Goal: Information Seeking & Learning: Stay updated

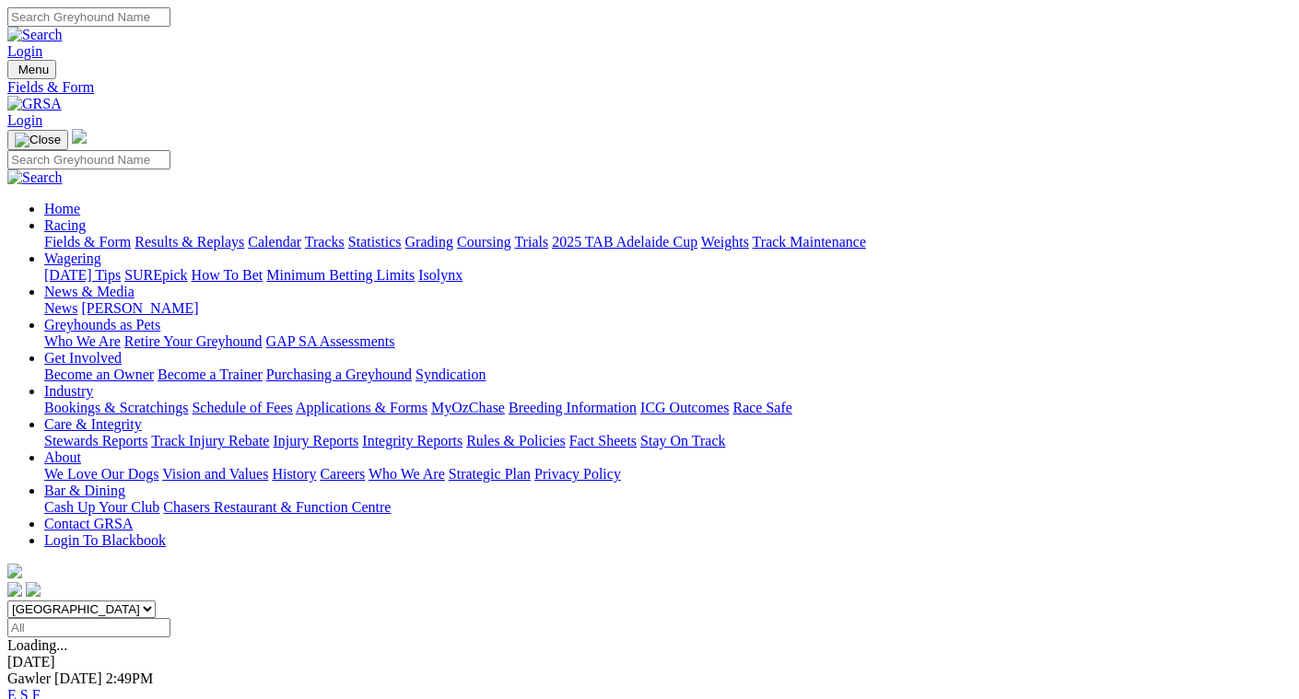
scroll to position [369, 0]
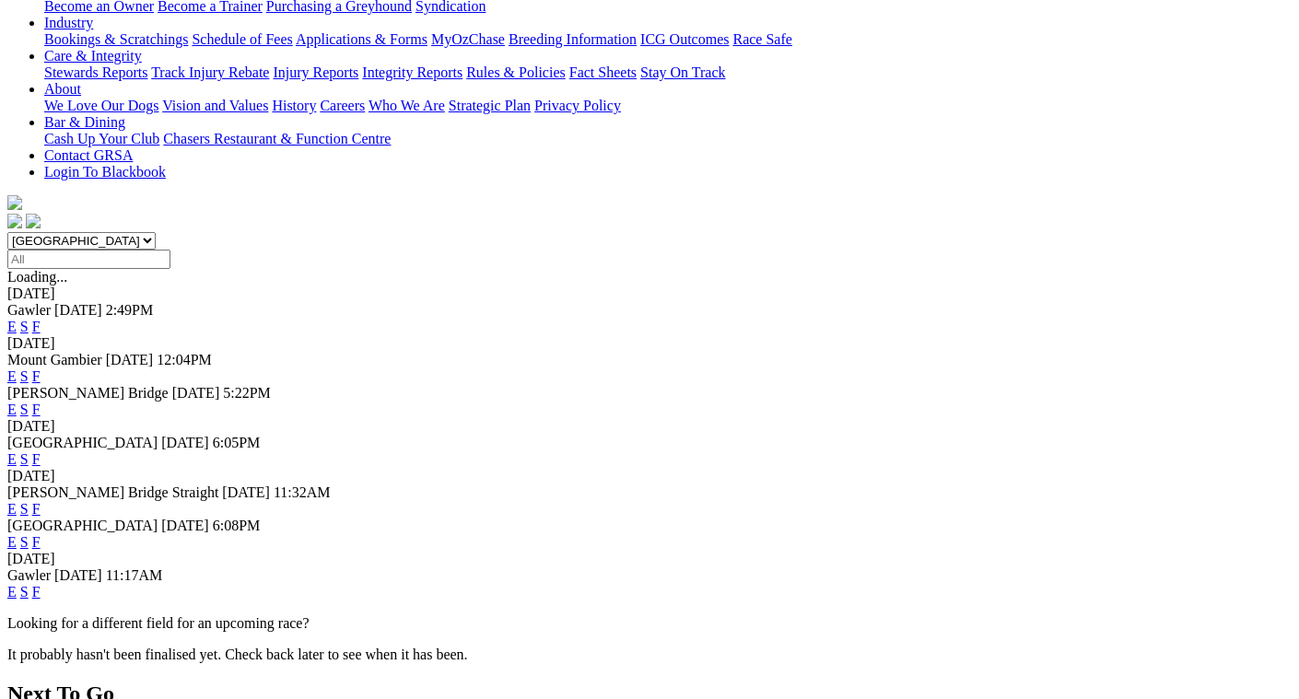
click at [41, 534] on link "F" at bounding box center [36, 542] width 8 height 16
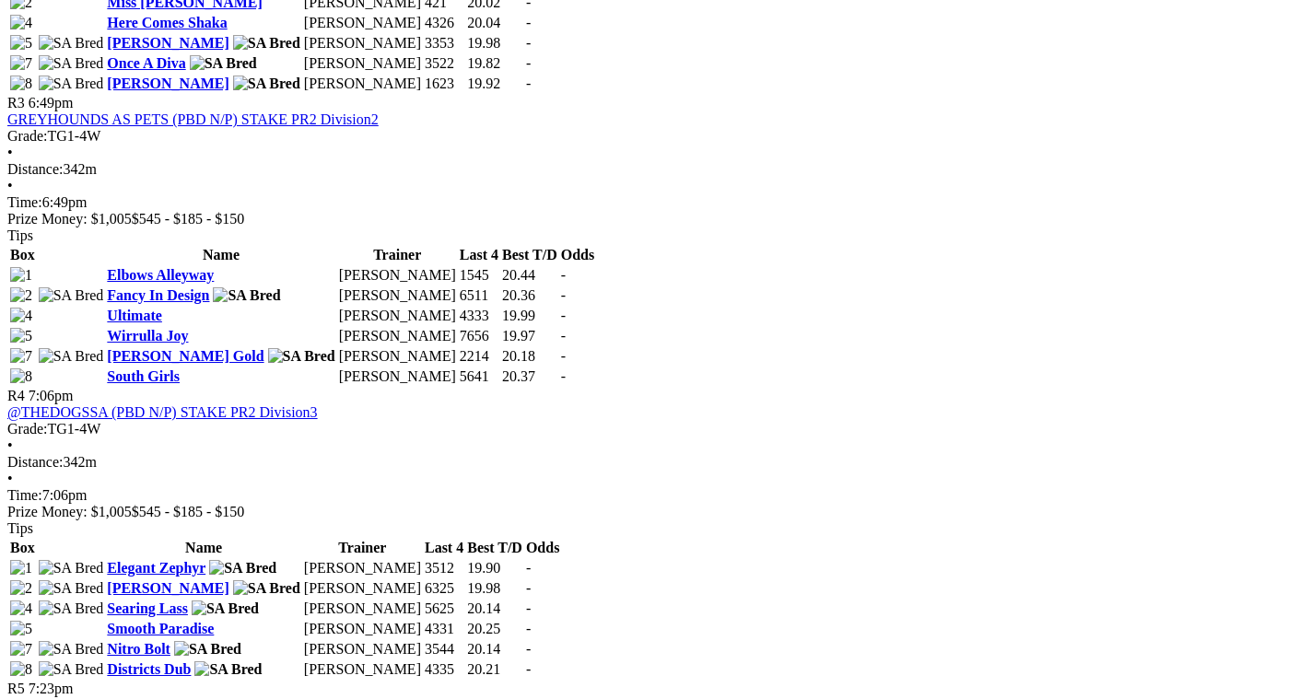
scroll to position [1382, 0]
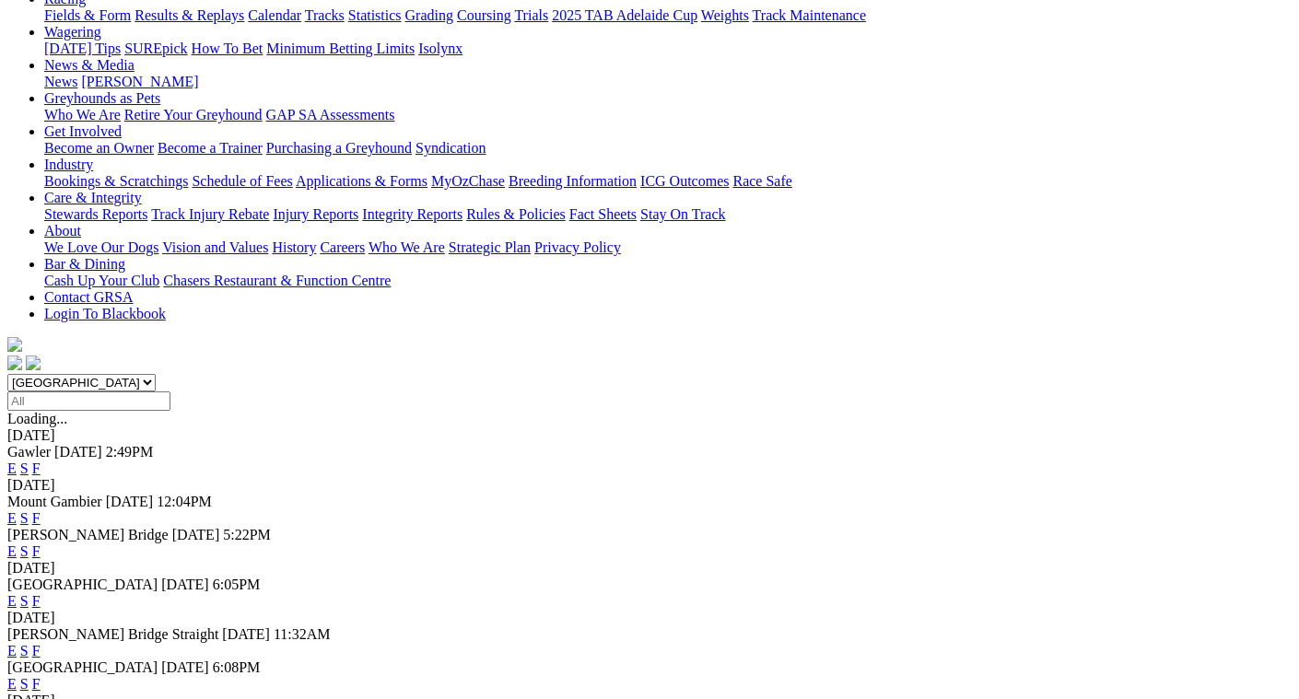
scroll to position [276, 0]
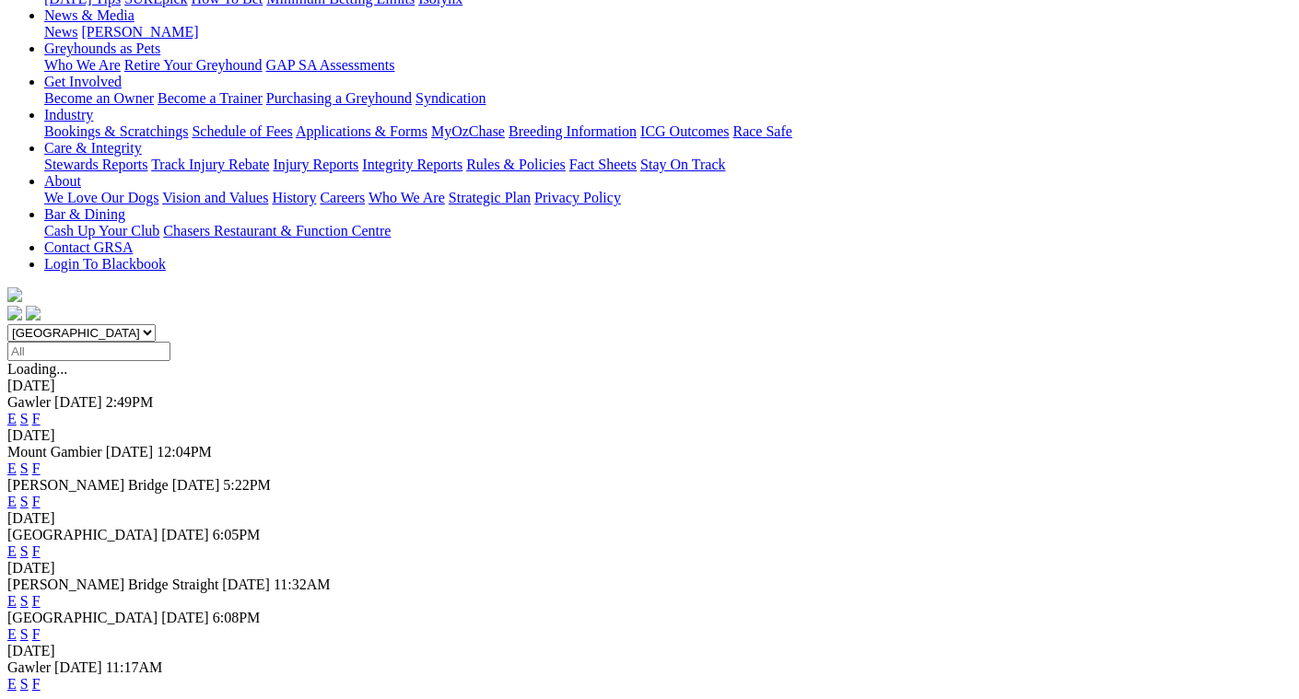
click at [41, 593] on link "F" at bounding box center [36, 601] width 8 height 16
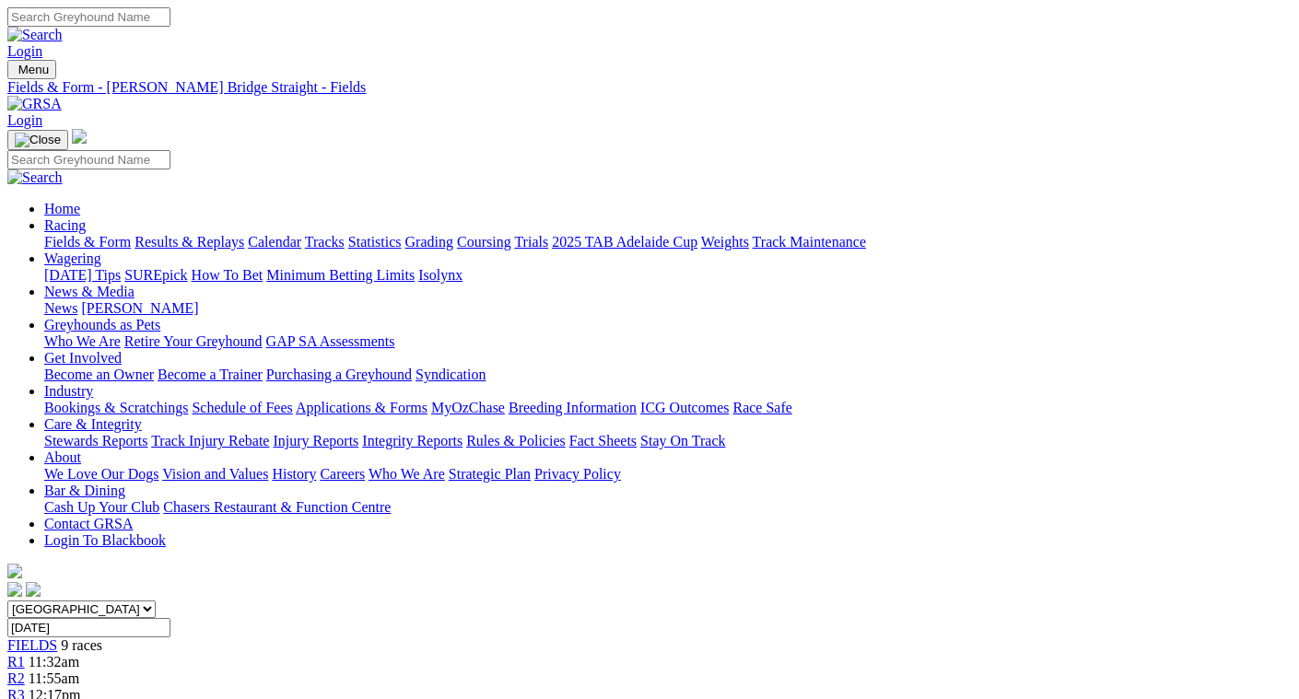
click at [49, 234] on link "Fields & Form" at bounding box center [87, 242] width 87 height 16
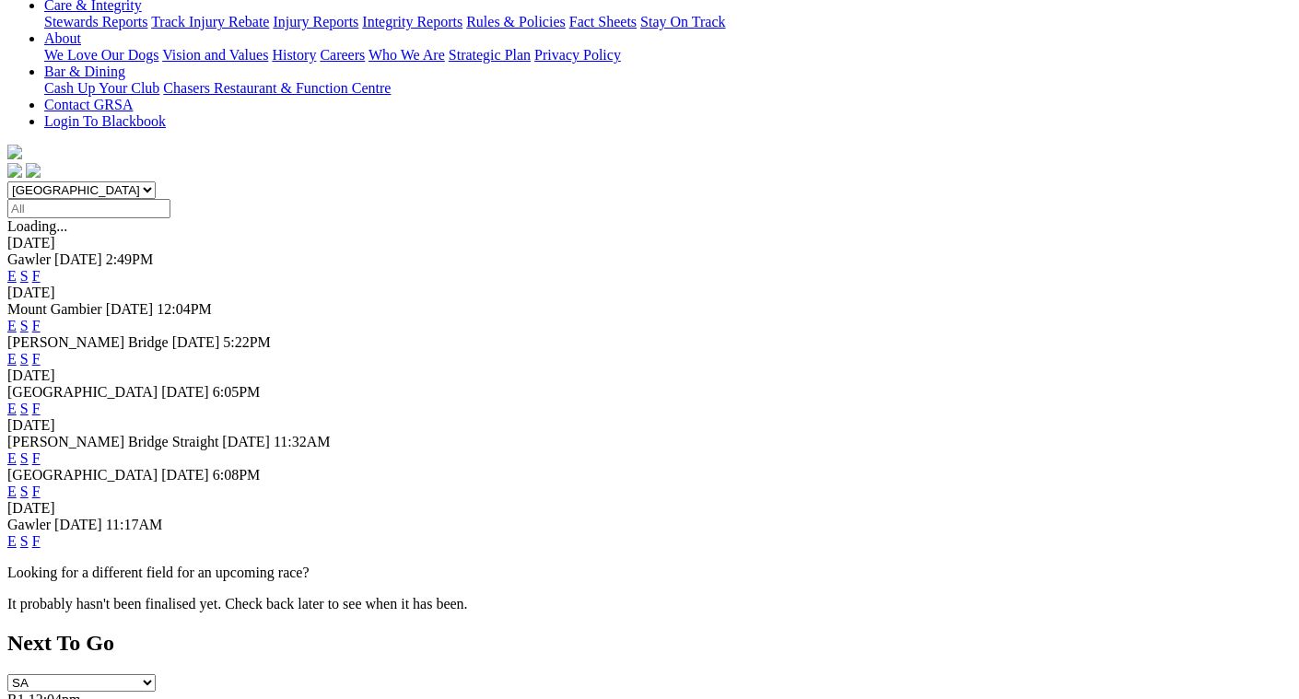
scroll to position [461, 0]
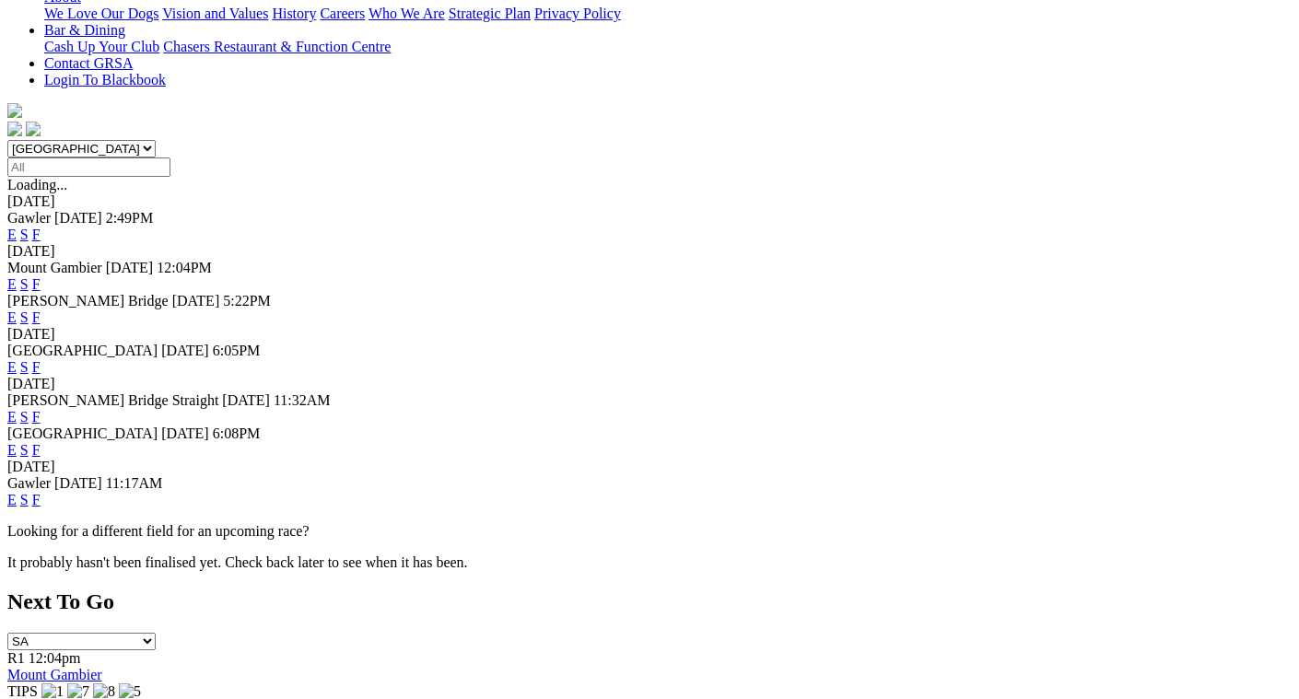
click at [41, 492] on link "F" at bounding box center [36, 500] width 8 height 16
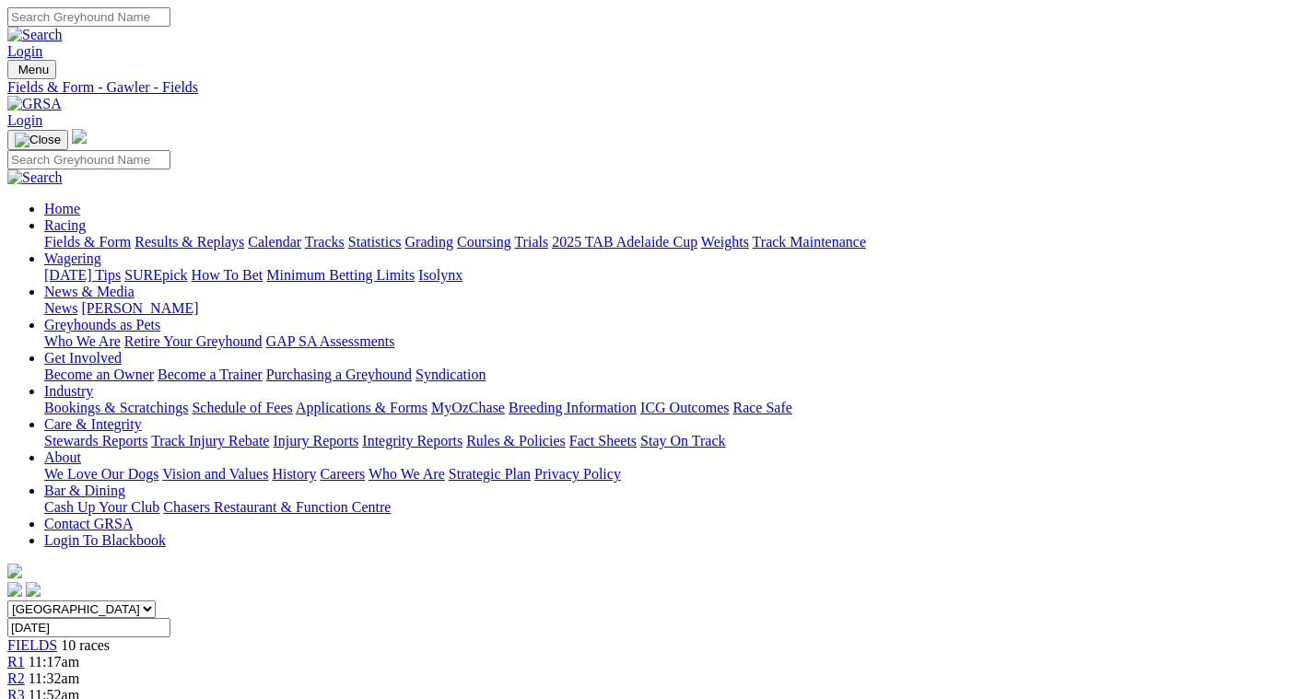
click at [46, 234] on link "Fields & Form" at bounding box center [87, 242] width 87 height 16
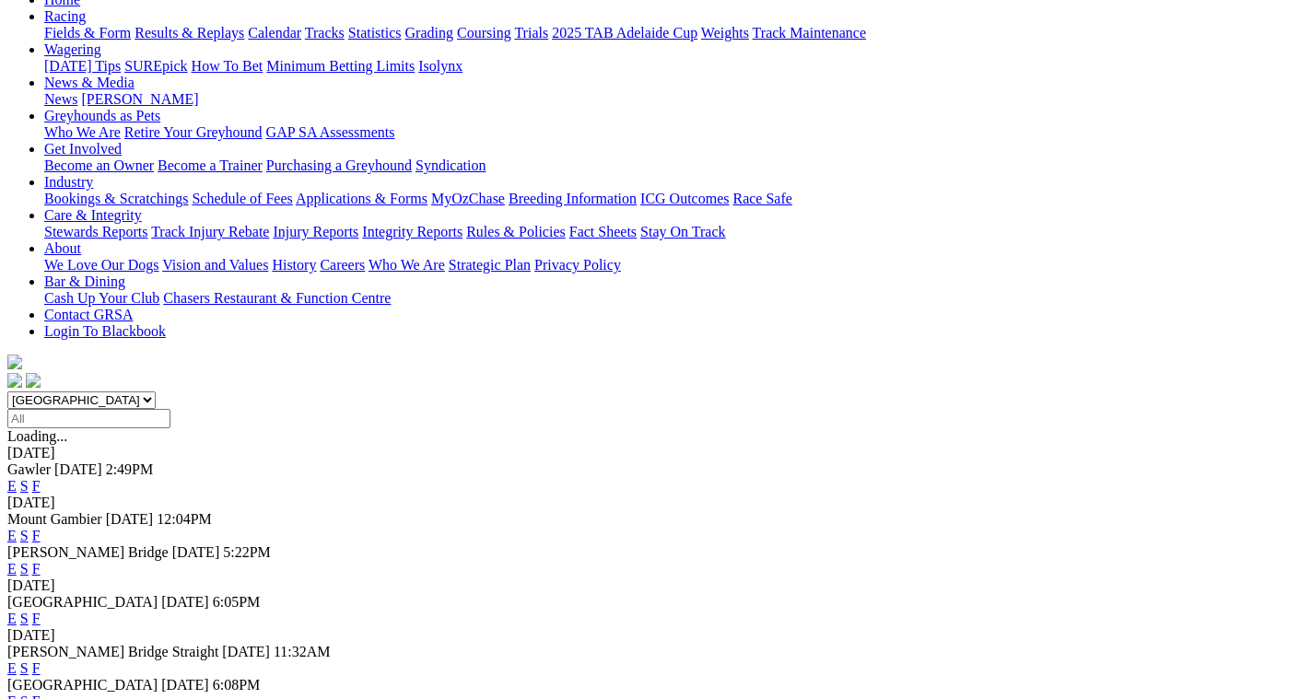
scroll to position [276, 0]
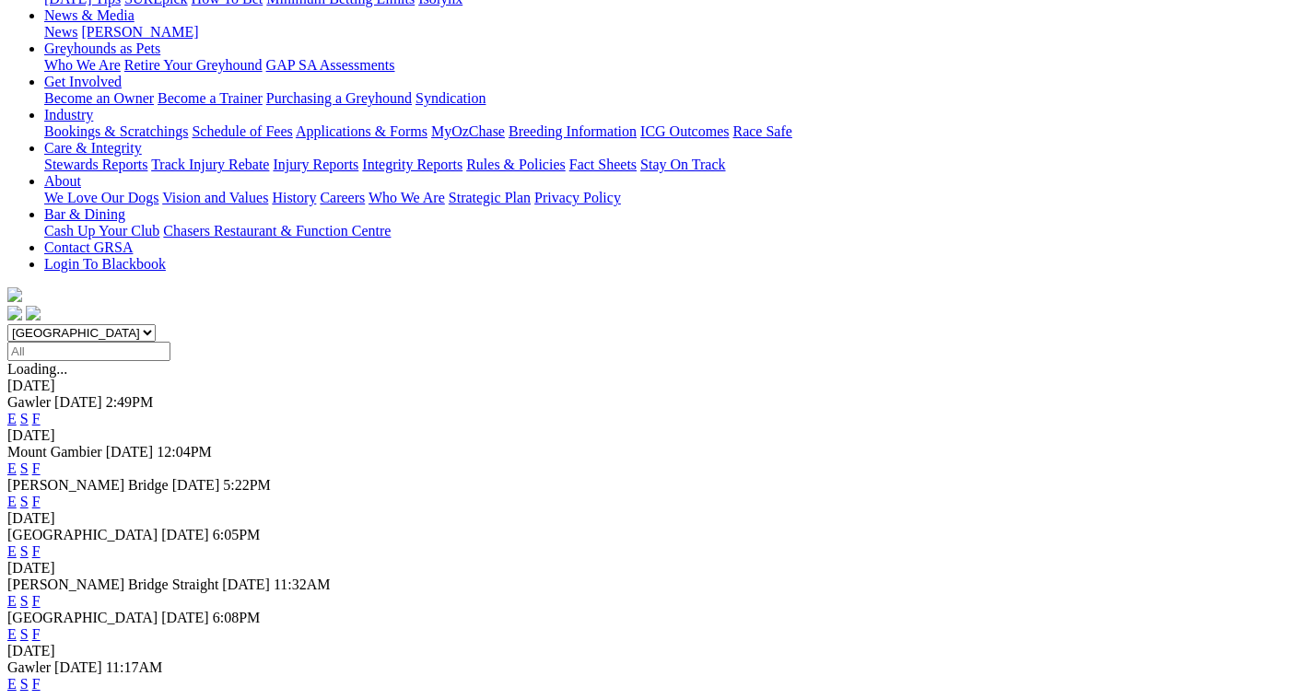
click at [41, 544] on link "F" at bounding box center [36, 552] width 8 height 16
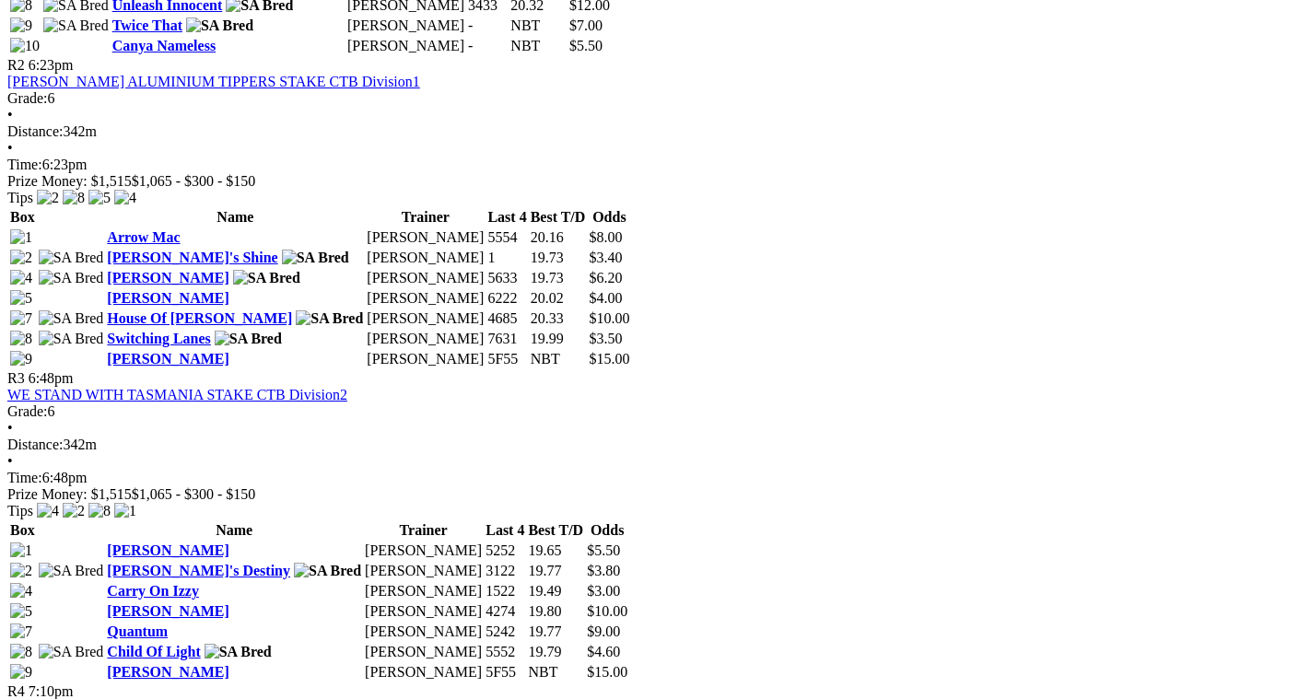
scroll to position [1290, 0]
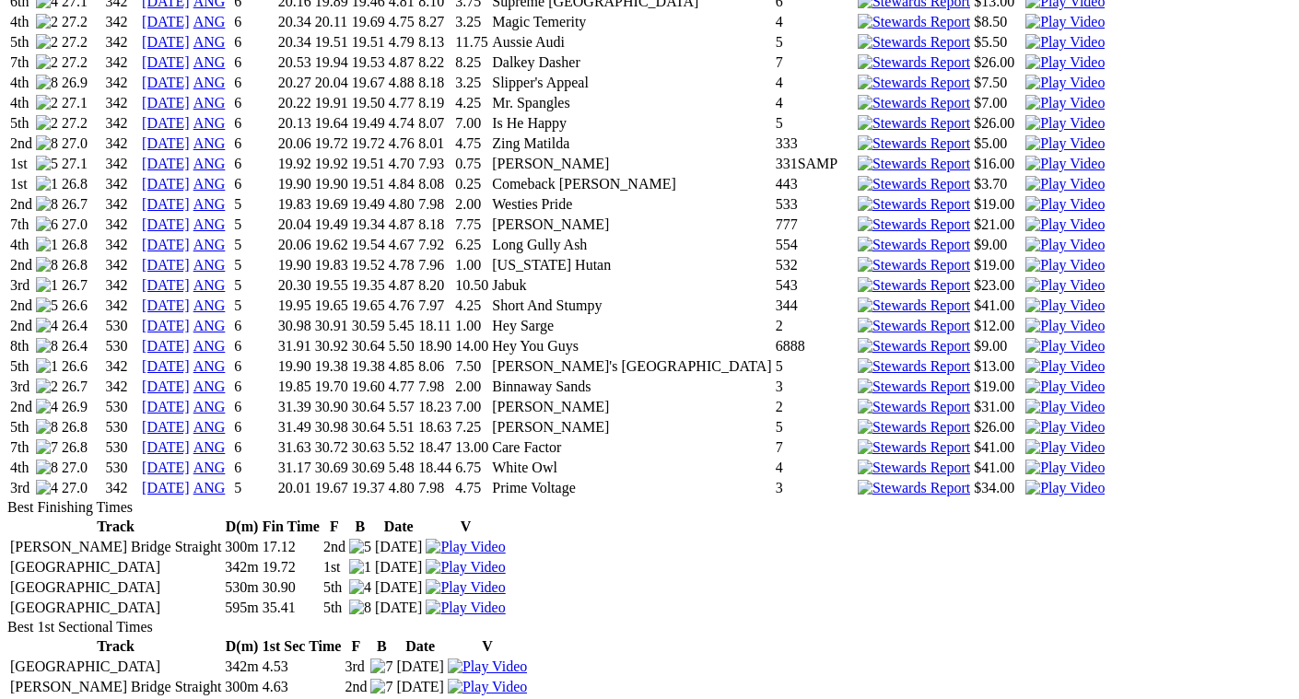
scroll to position [2396, 0]
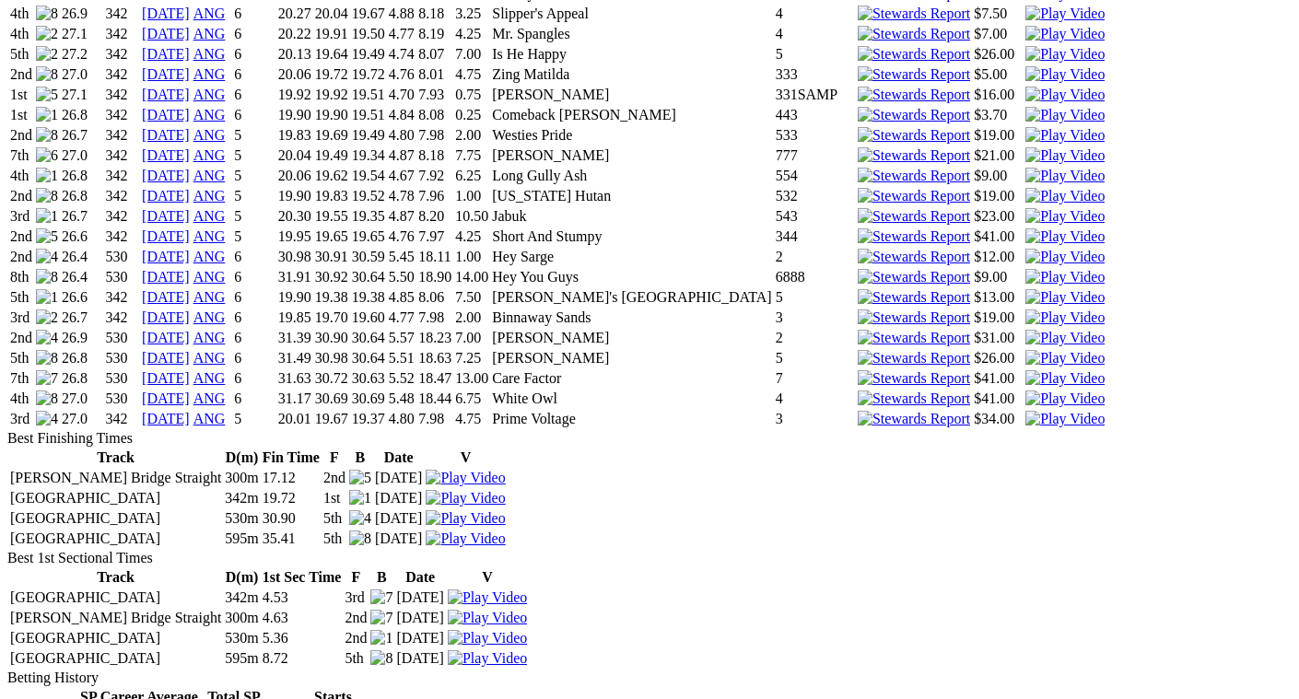
click at [1026, 411] on img at bounding box center [1065, 419] width 79 height 17
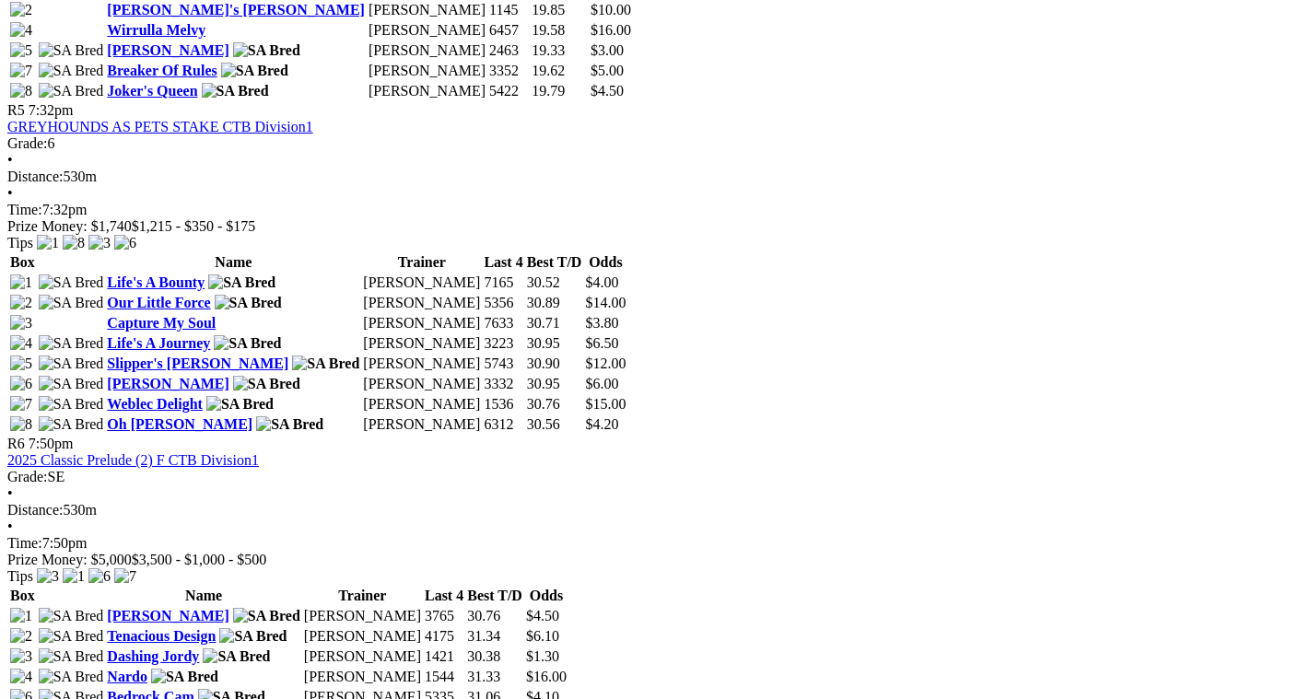
scroll to position [2119, 0]
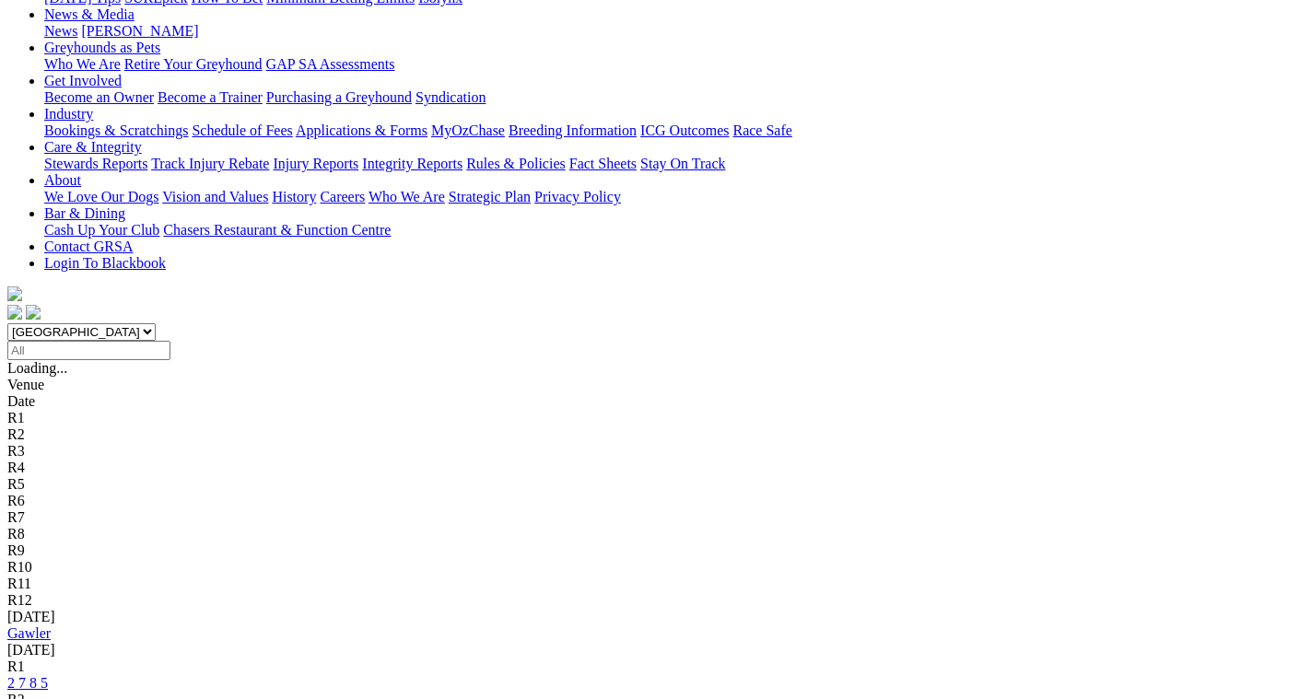
scroll to position [369, 0]
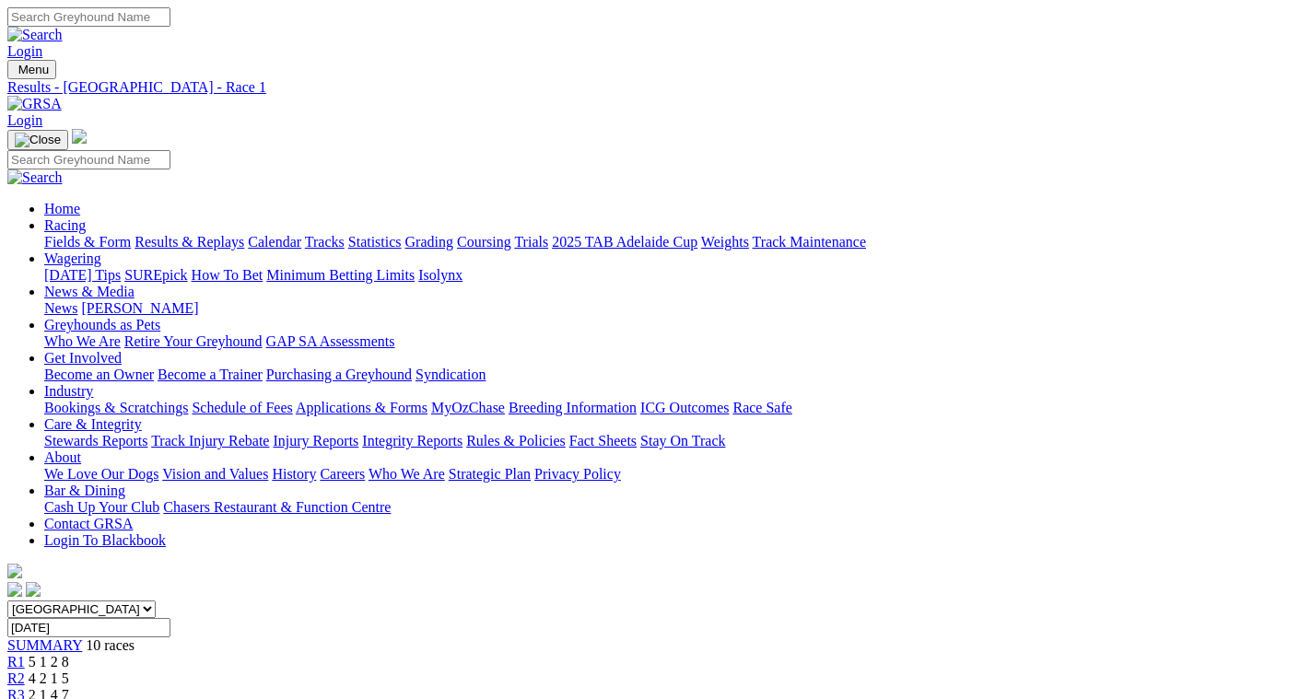
click at [25, 671] on link "R2" at bounding box center [16, 679] width 18 height 16
click at [457, 687] on div "R3 2 1 4 7" at bounding box center [649, 695] width 1284 height 17
click at [69, 698] on span "4 1 2 5" at bounding box center [49, 712] width 41 height 16
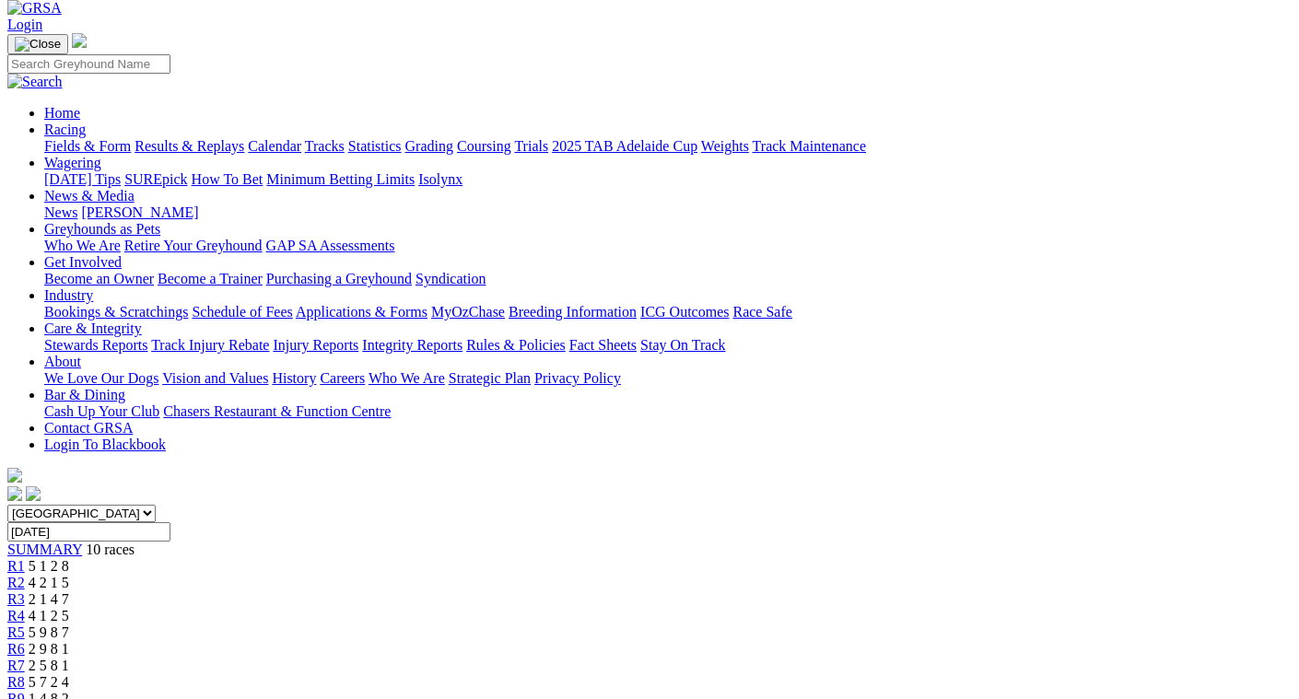
scroll to position [92, 0]
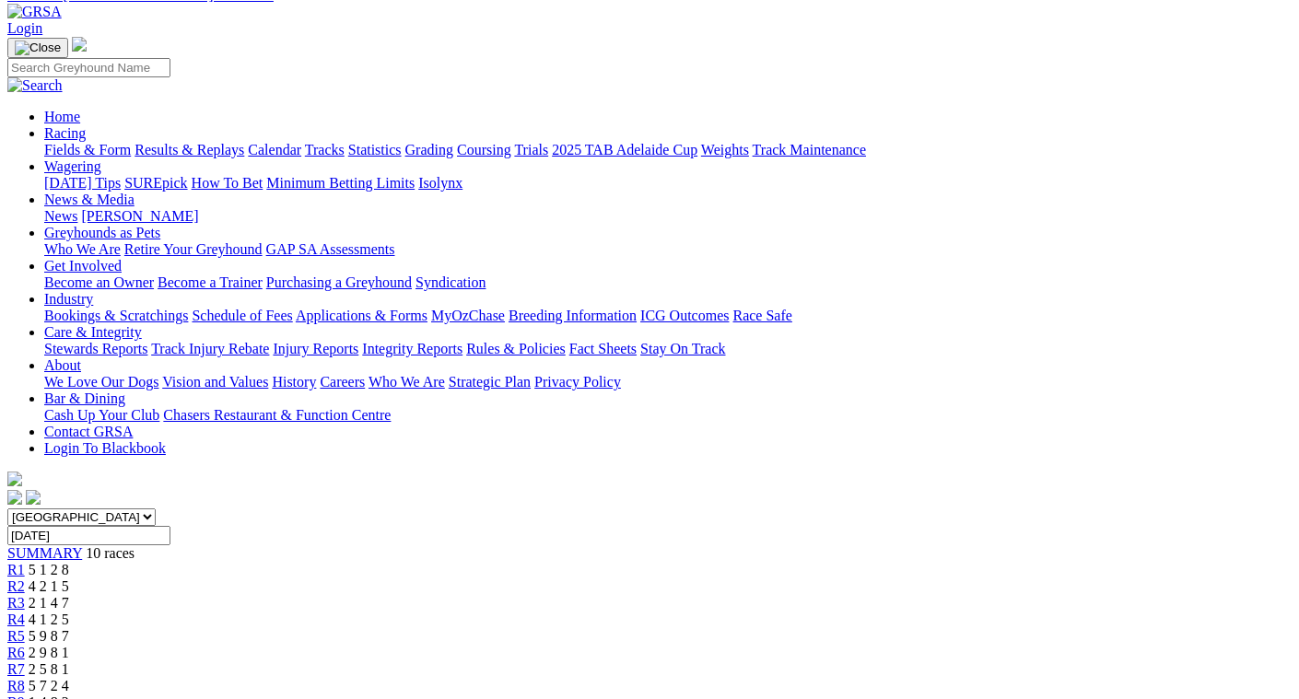
click at [69, 562] on span "5 1 2 8" at bounding box center [49, 570] width 41 height 16
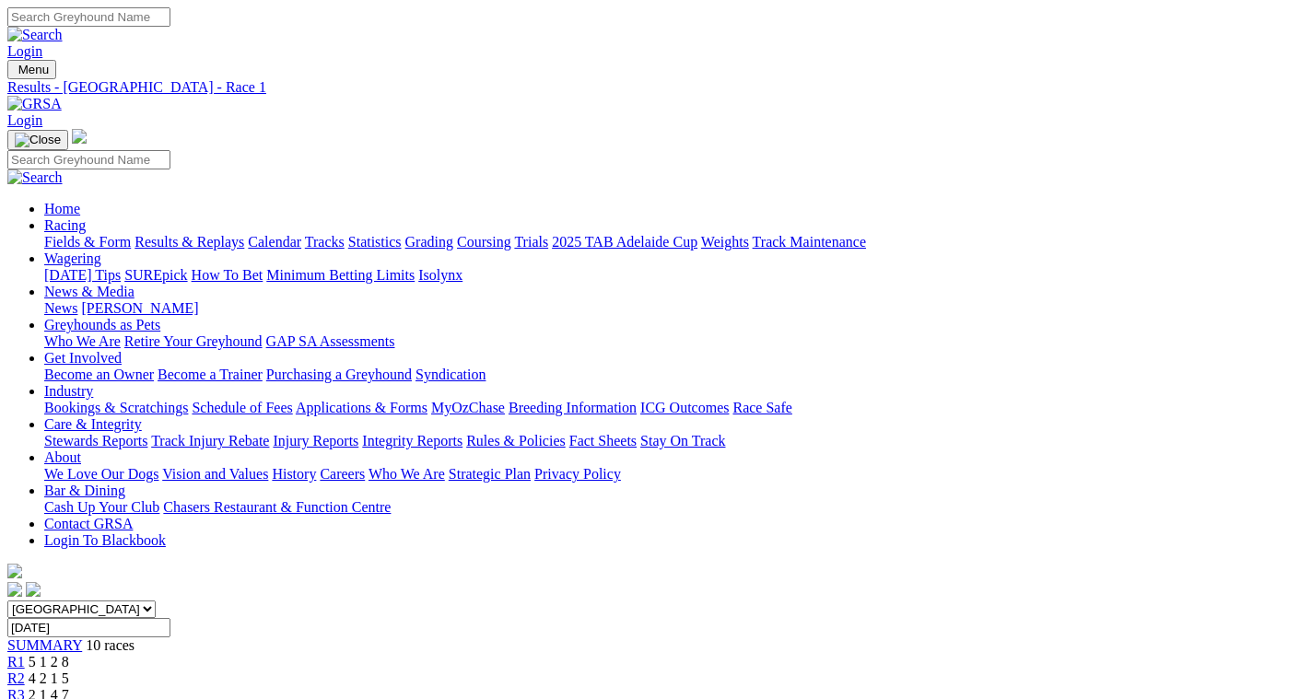
click at [69, 671] on span "4 2 1 5" at bounding box center [49, 679] width 41 height 16
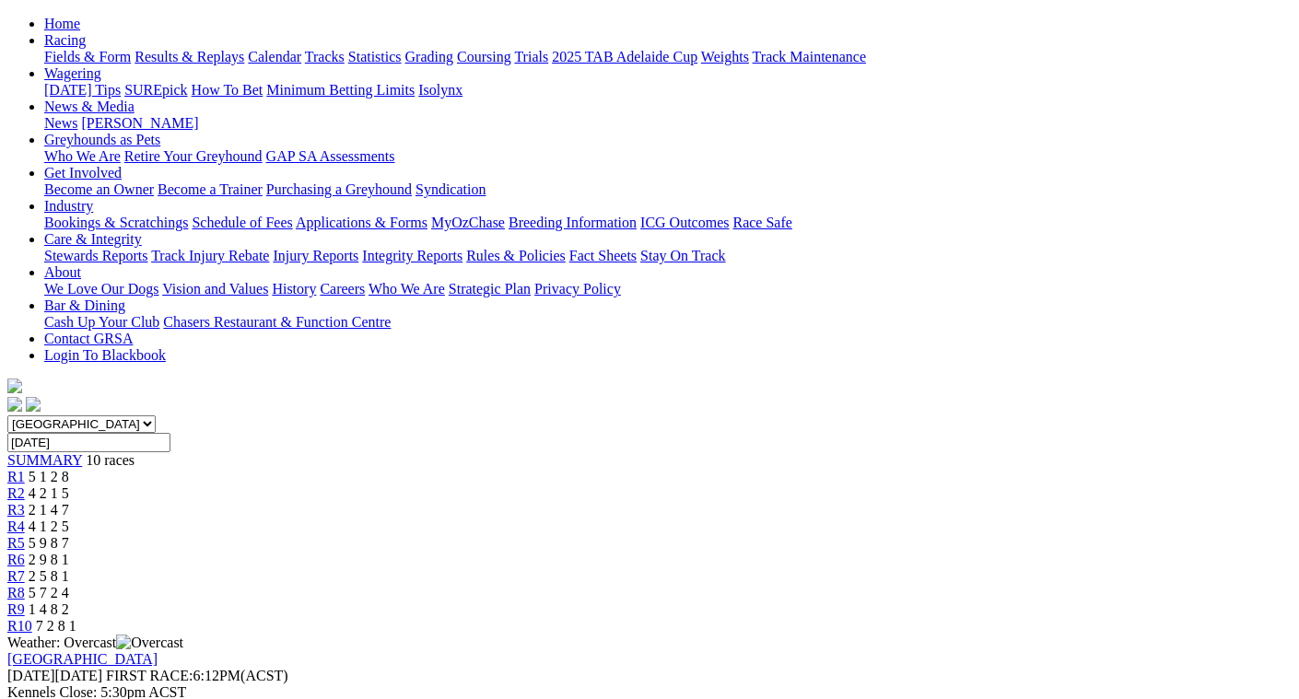
scroll to position [184, 0]
click at [462, 503] on div "R3 2 1 4 7" at bounding box center [649, 511] width 1284 height 17
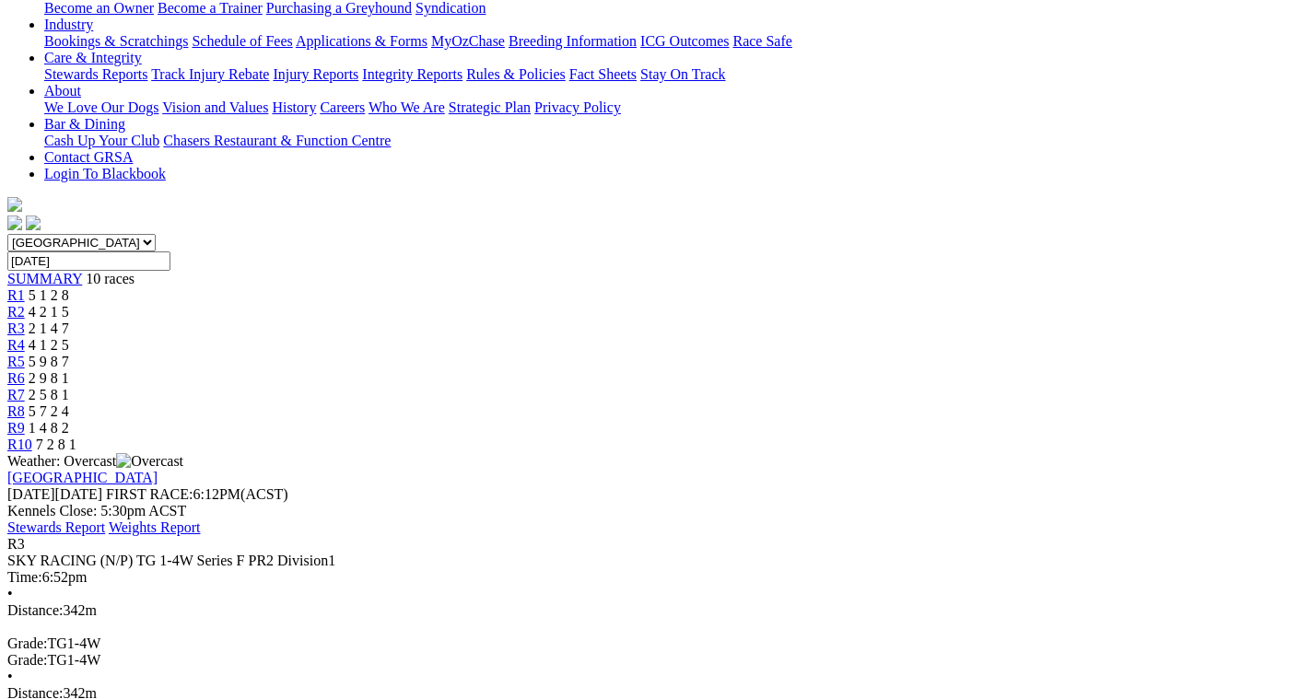
scroll to position [369, 0]
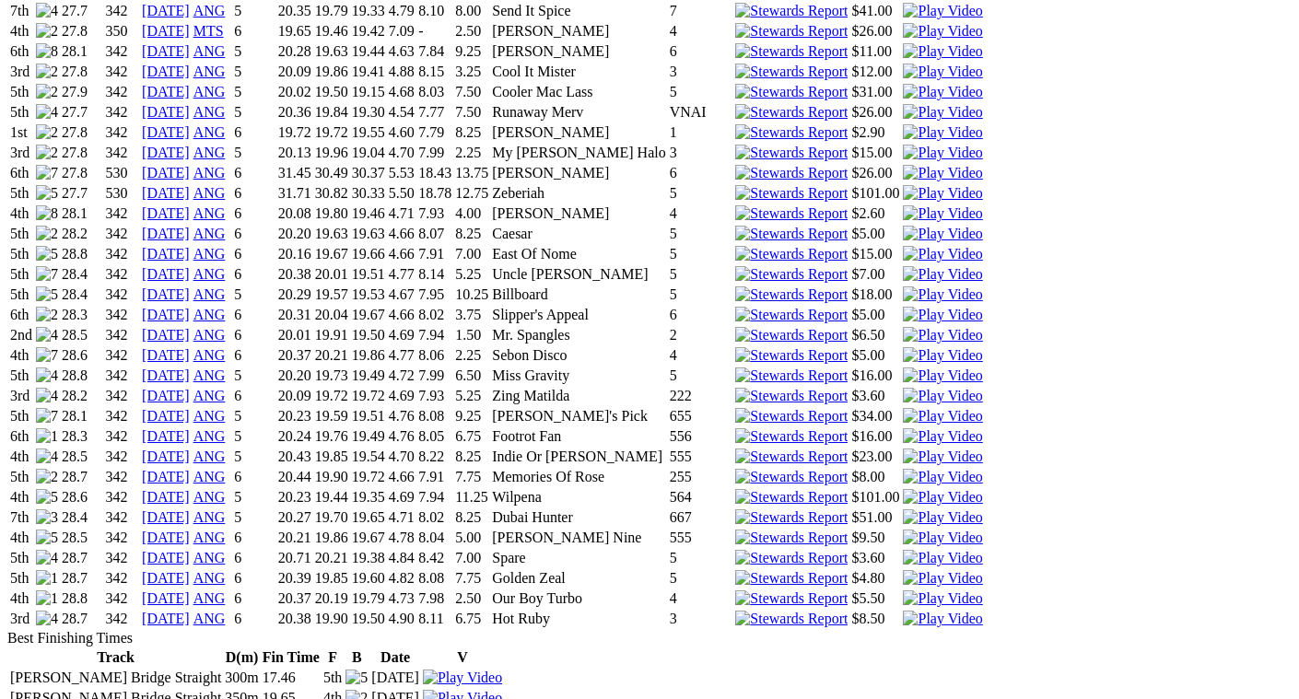
scroll to position [1935, 0]
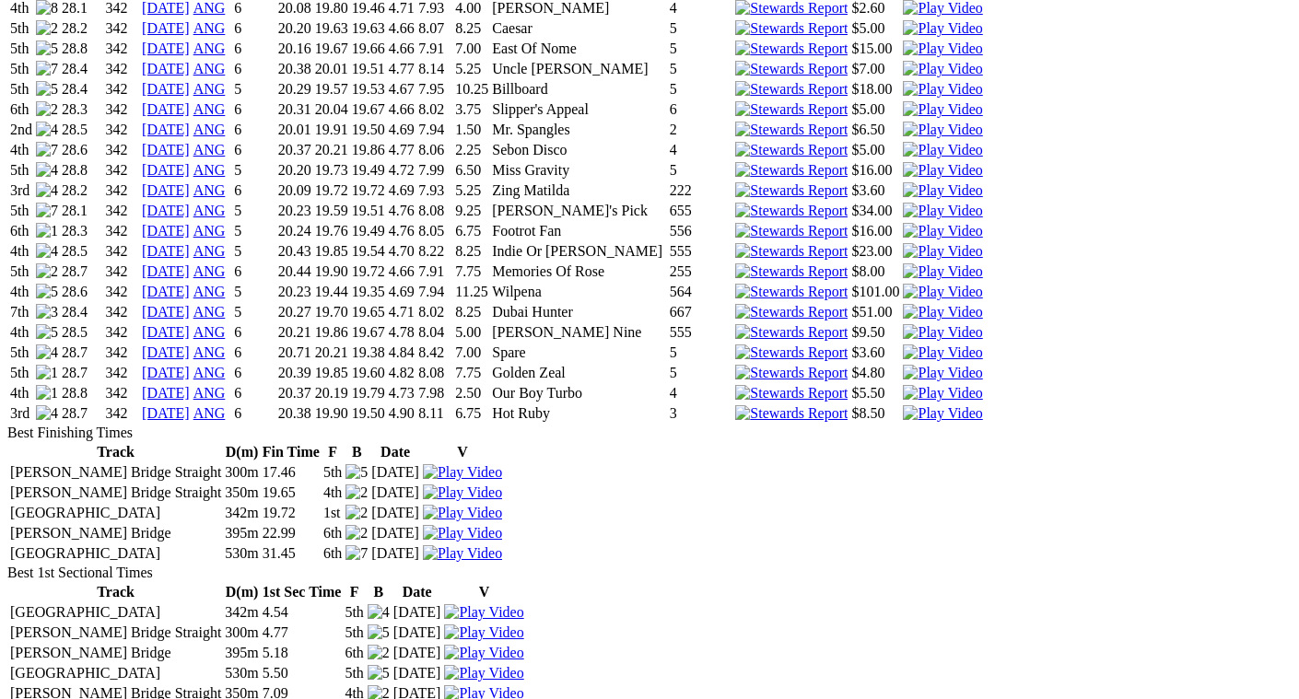
click at [919, 405] on img at bounding box center [942, 413] width 79 height 17
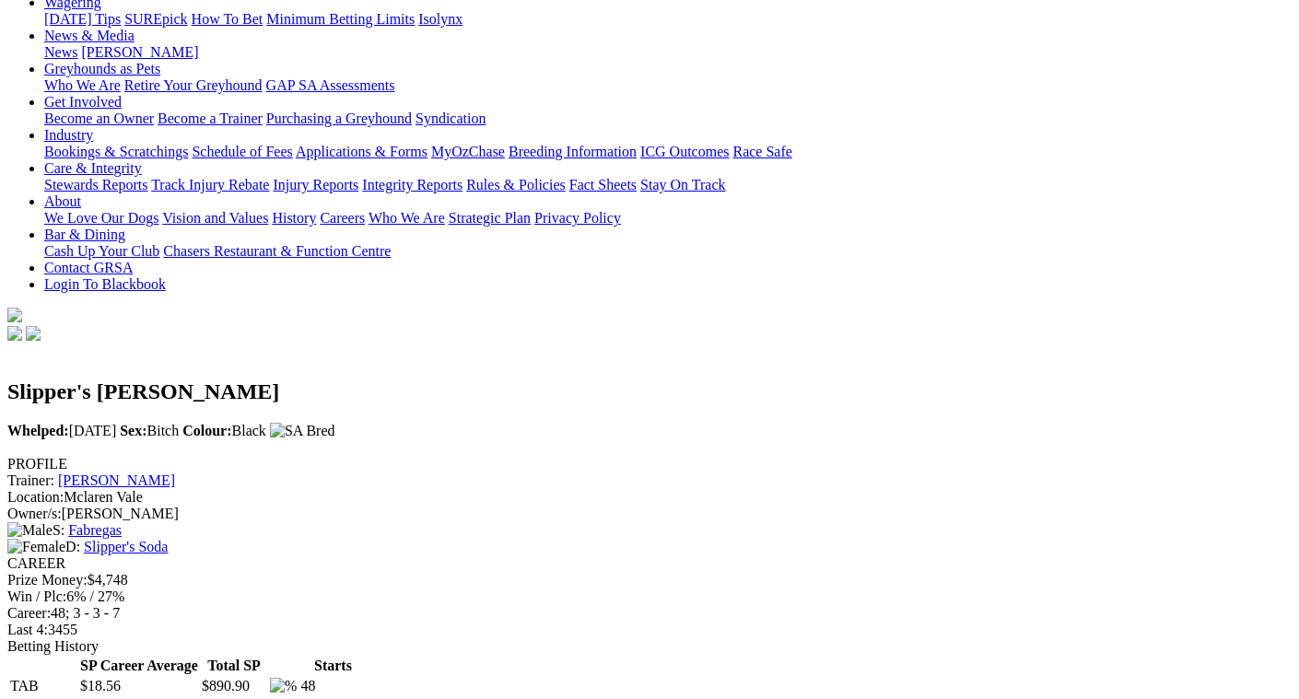
scroll to position [0, 0]
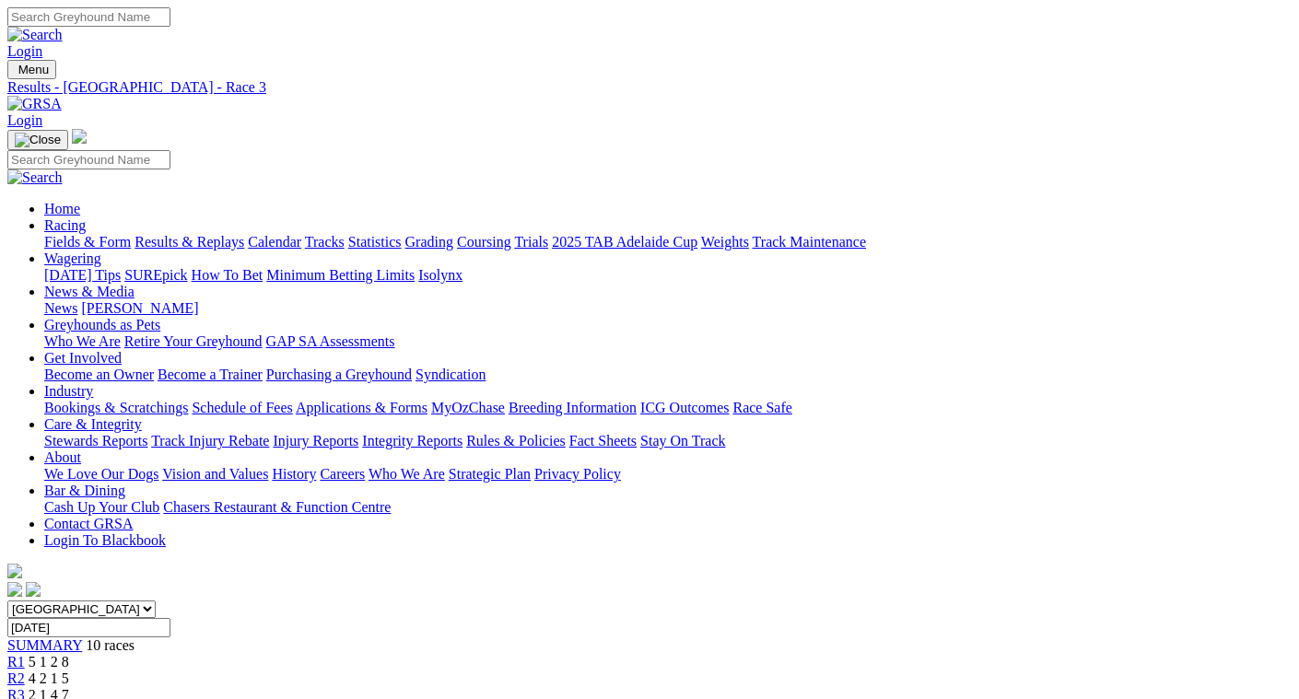
click at [48, 234] on link "Fields & Form" at bounding box center [87, 242] width 87 height 16
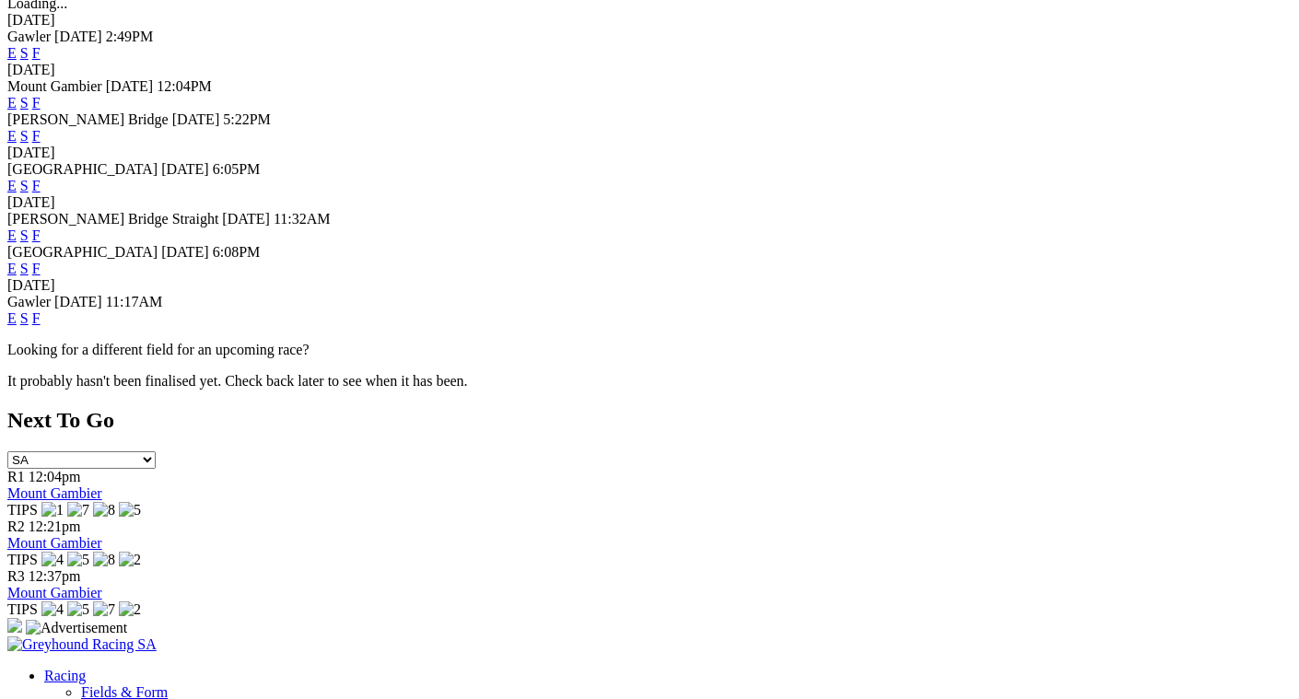
scroll to position [645, 0]
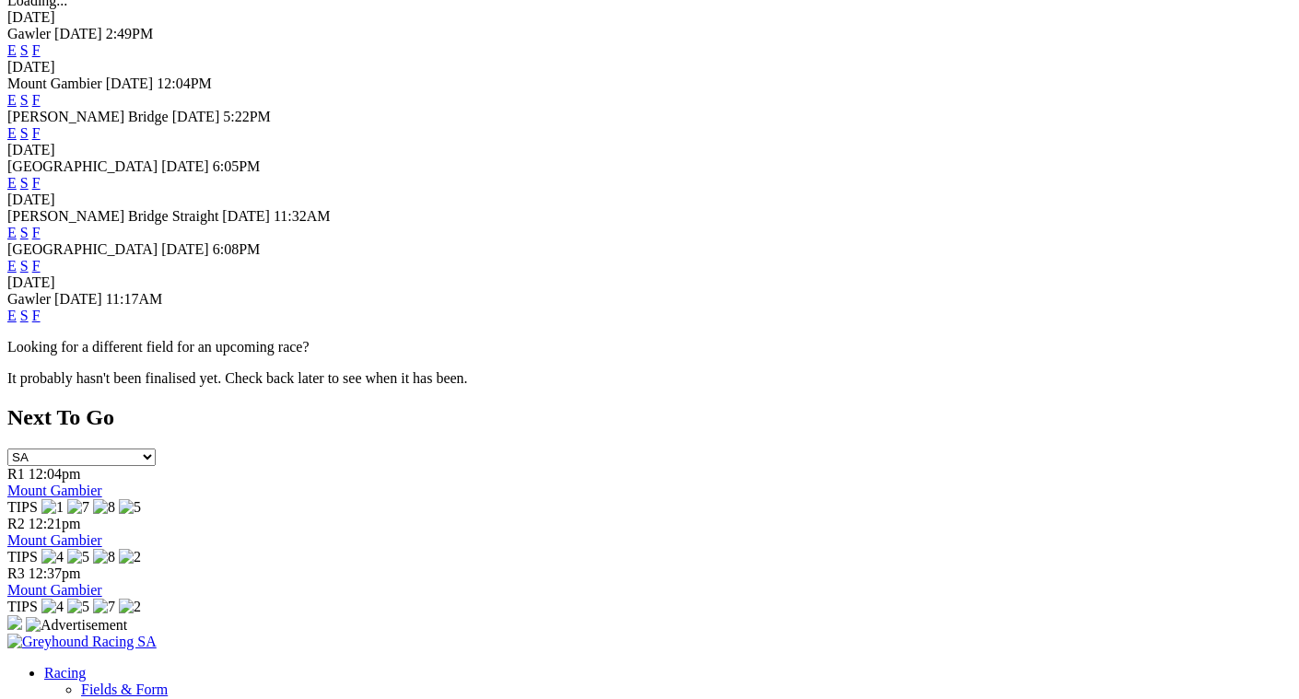
click at [41, 308] on link "F" at bounding box center [36, 316] width 8 height 16
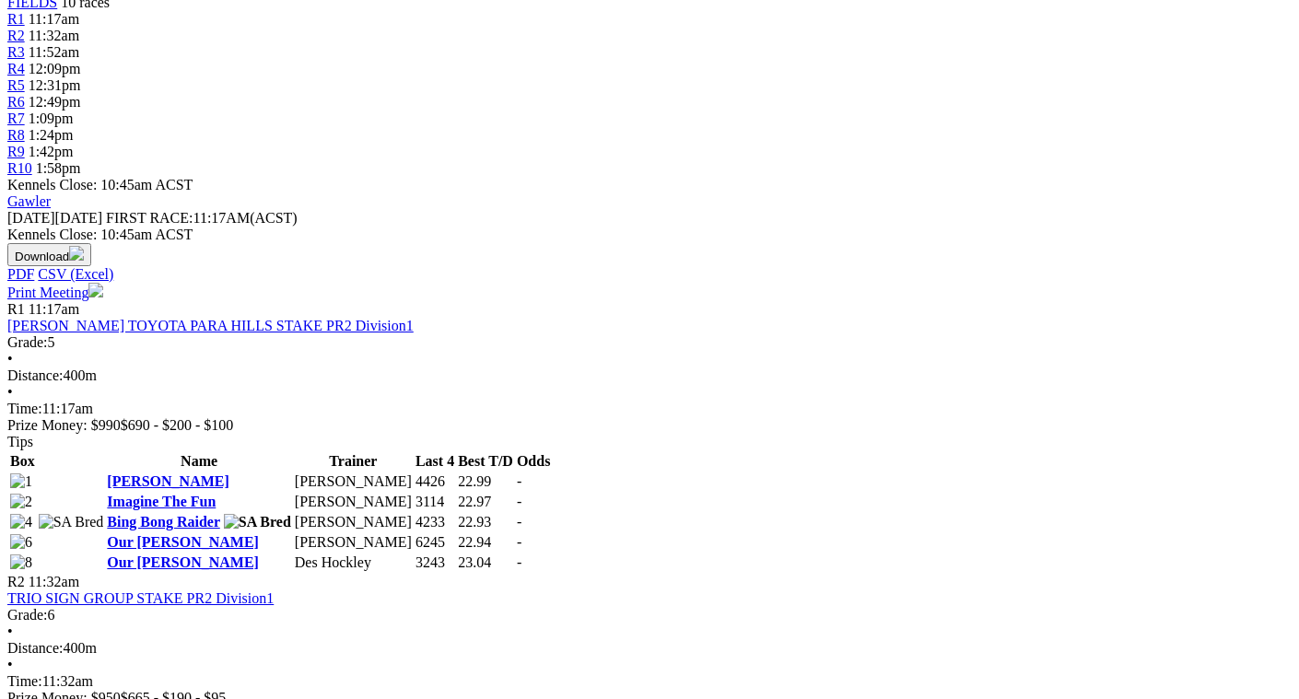
scroll to position [645, 0]
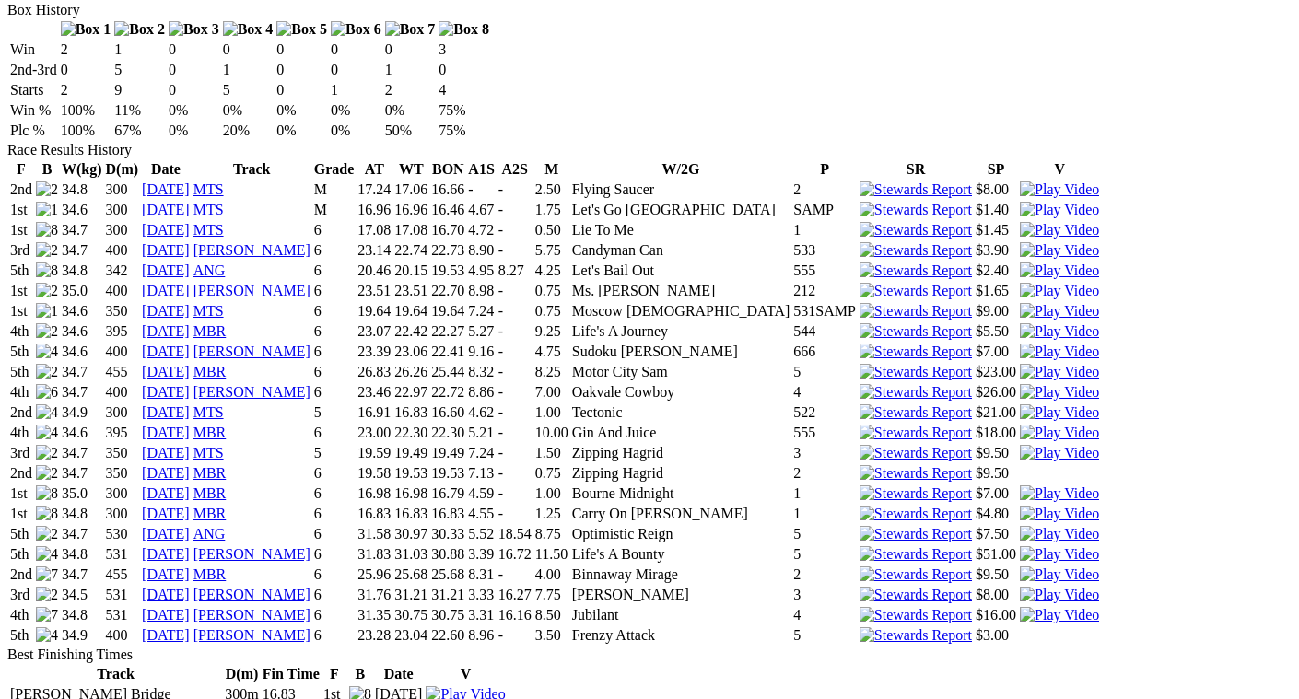
scroll to position [1290, 0]
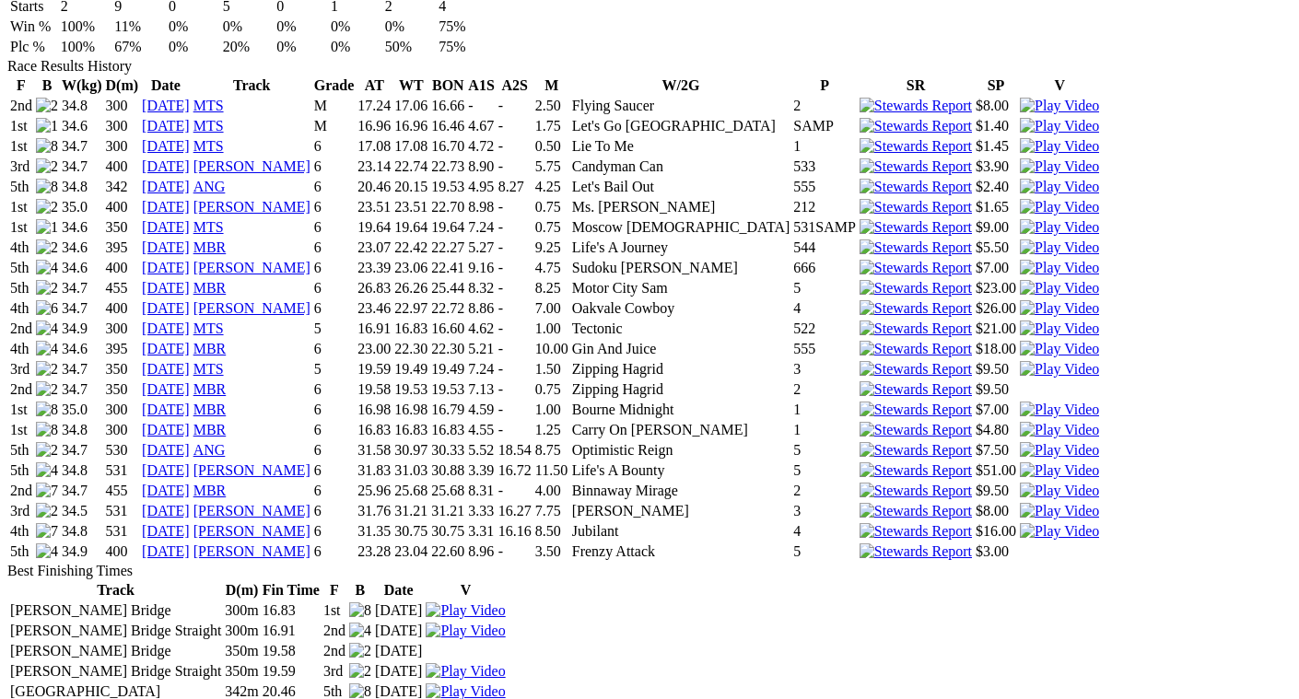
click at [1020, 503] on img at bounding box center [1059, 511] width 79 height 17
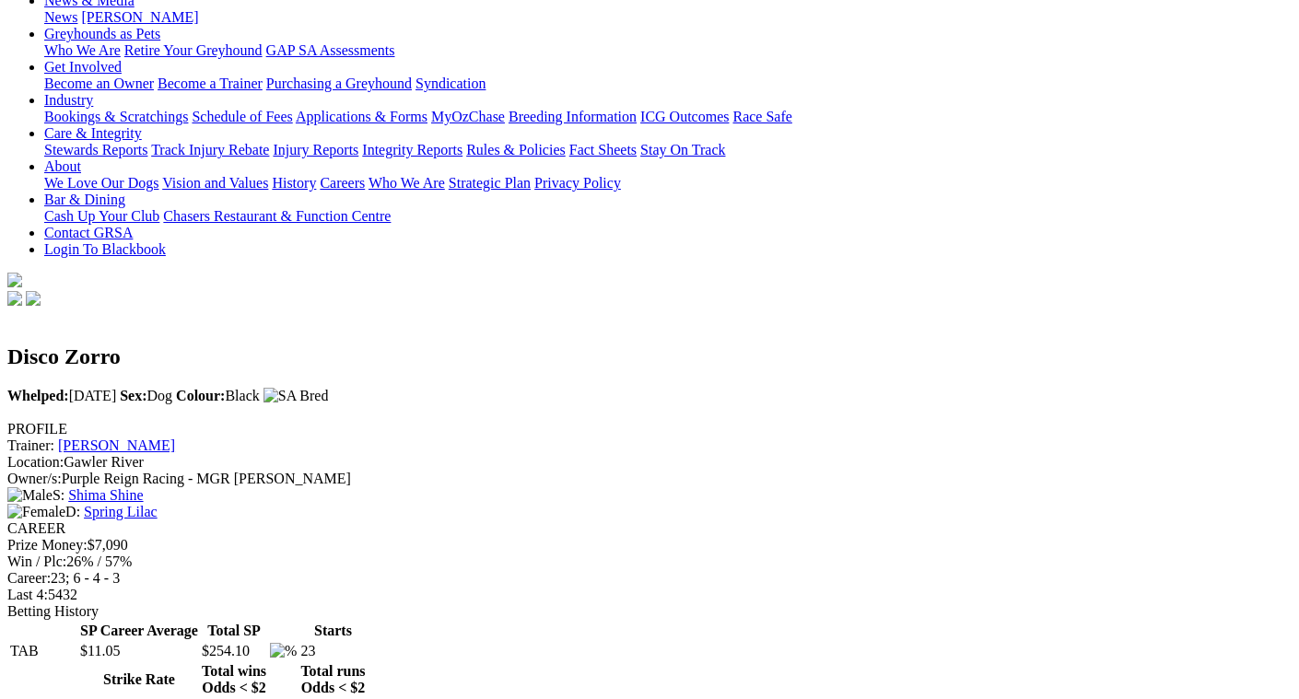
scroll to position [184, 0]
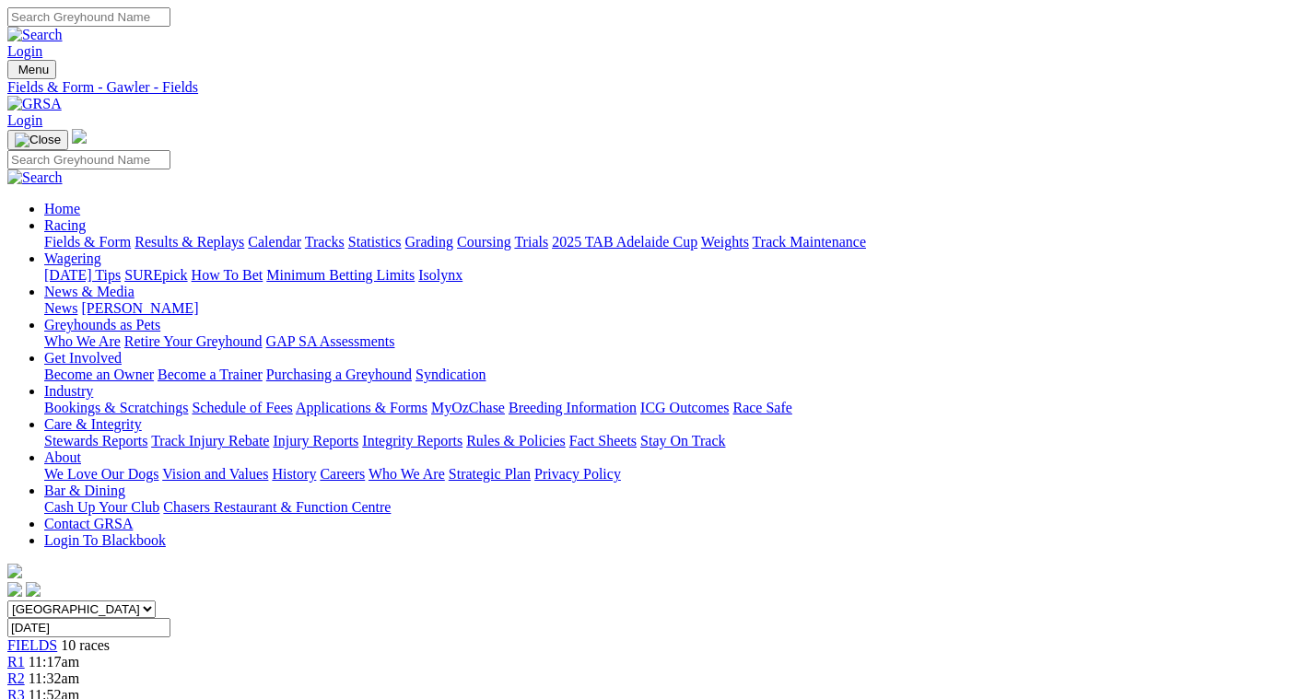
click at [196, 234] on link "Results & Replays" at bounding box center [190, 242] width 110 height 16
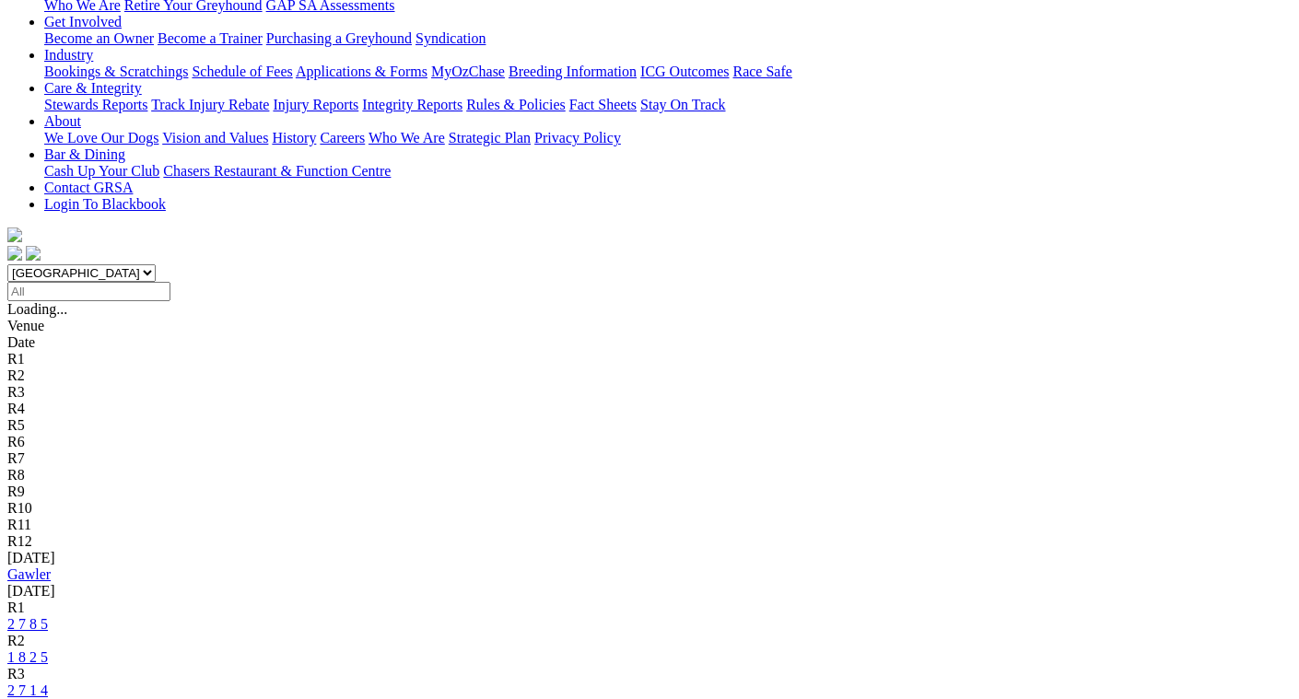
scroll to position [369, 0]
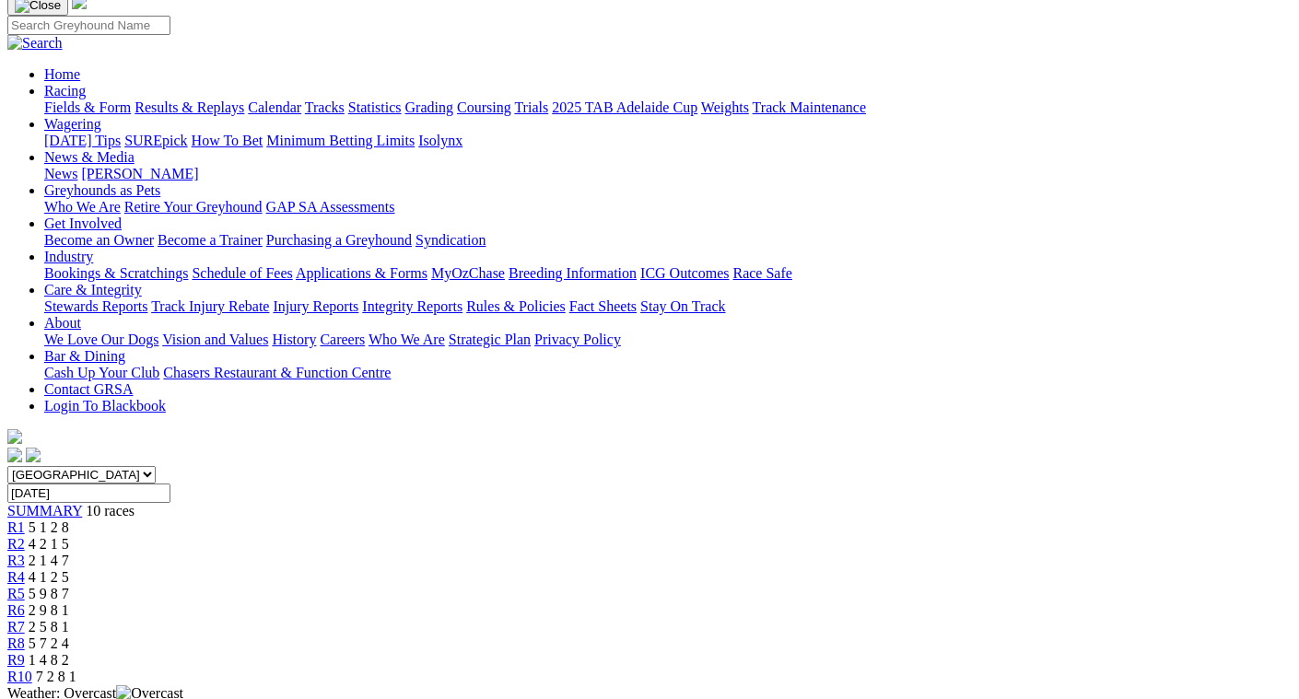
scroll to position [92, 0]
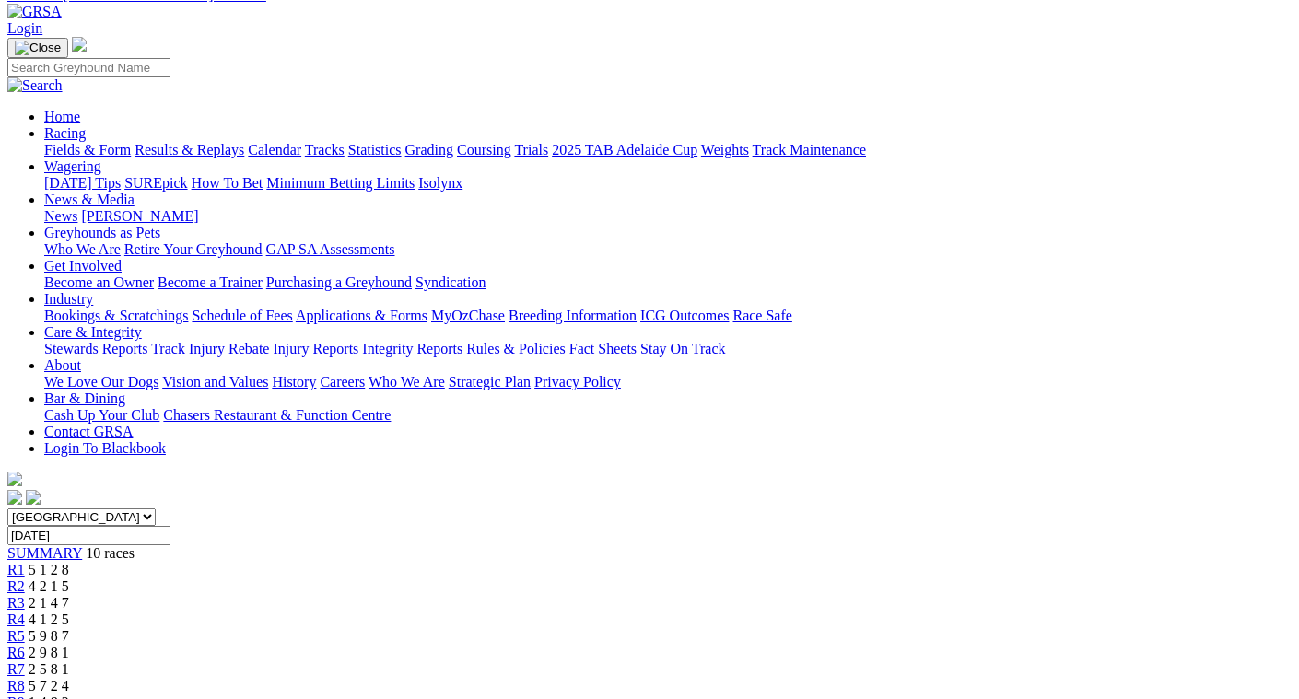
click at [646, 628] on div "R5 5 9 8 7" at bounding box center [649, 636] width 1284 height 17
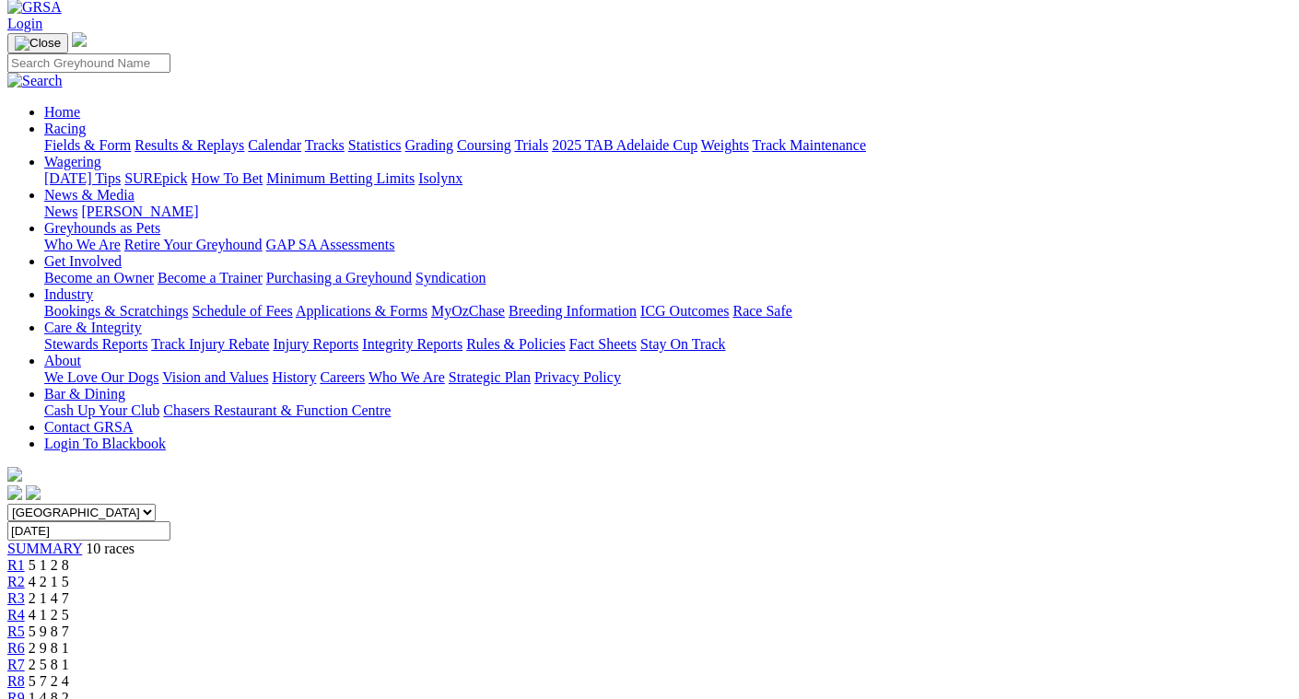
scroll to position [92, 0]
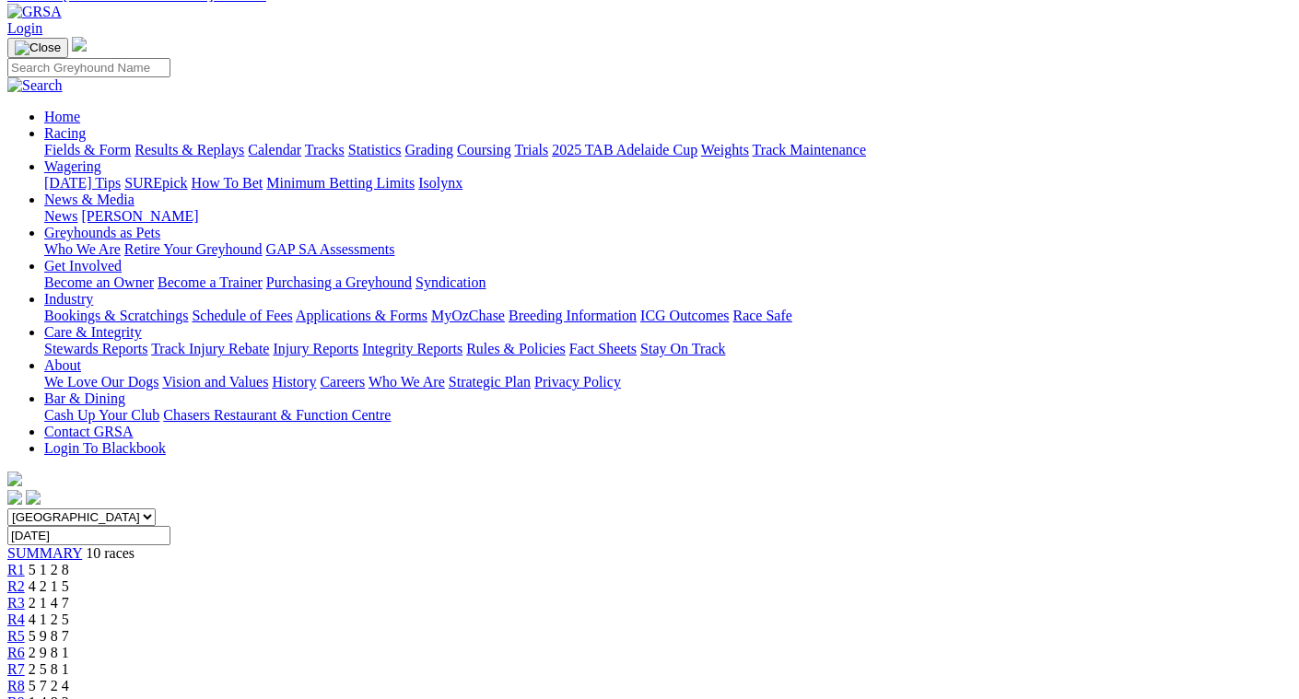
click at [69, 595] on span "2 1 4 7" at bounding box center [49, 603] width 41 height 16
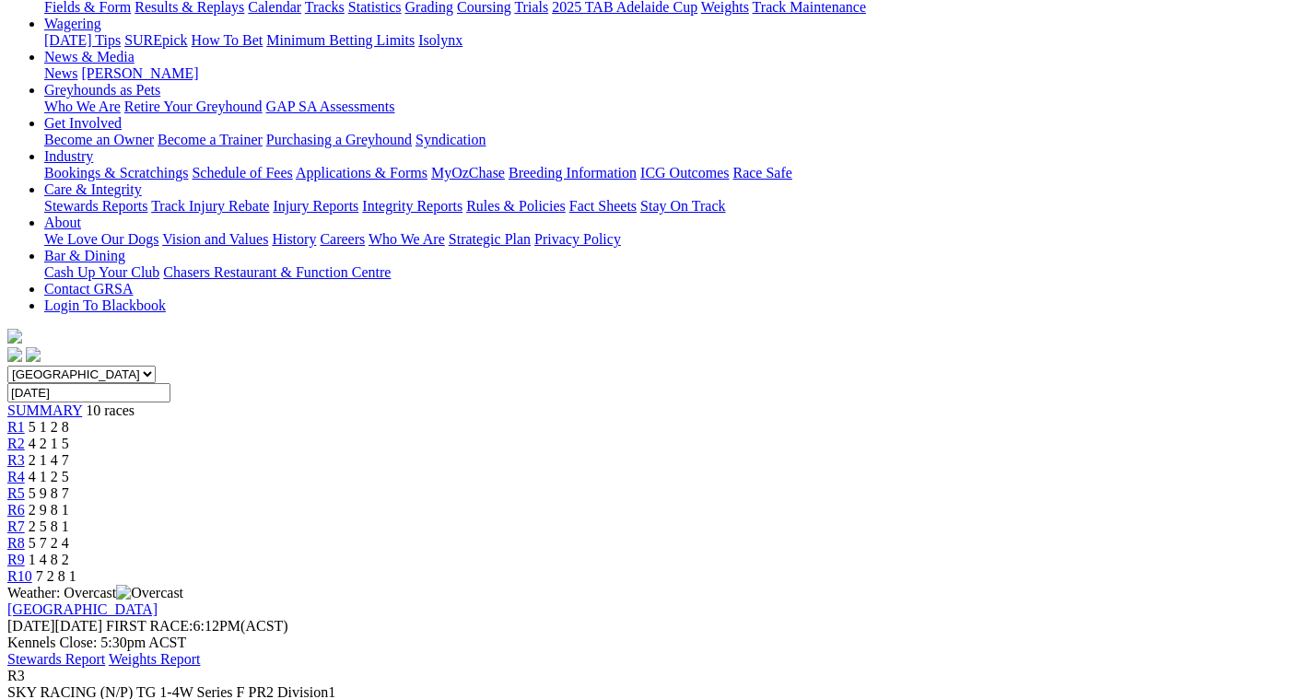
scroll to position [276, 0]
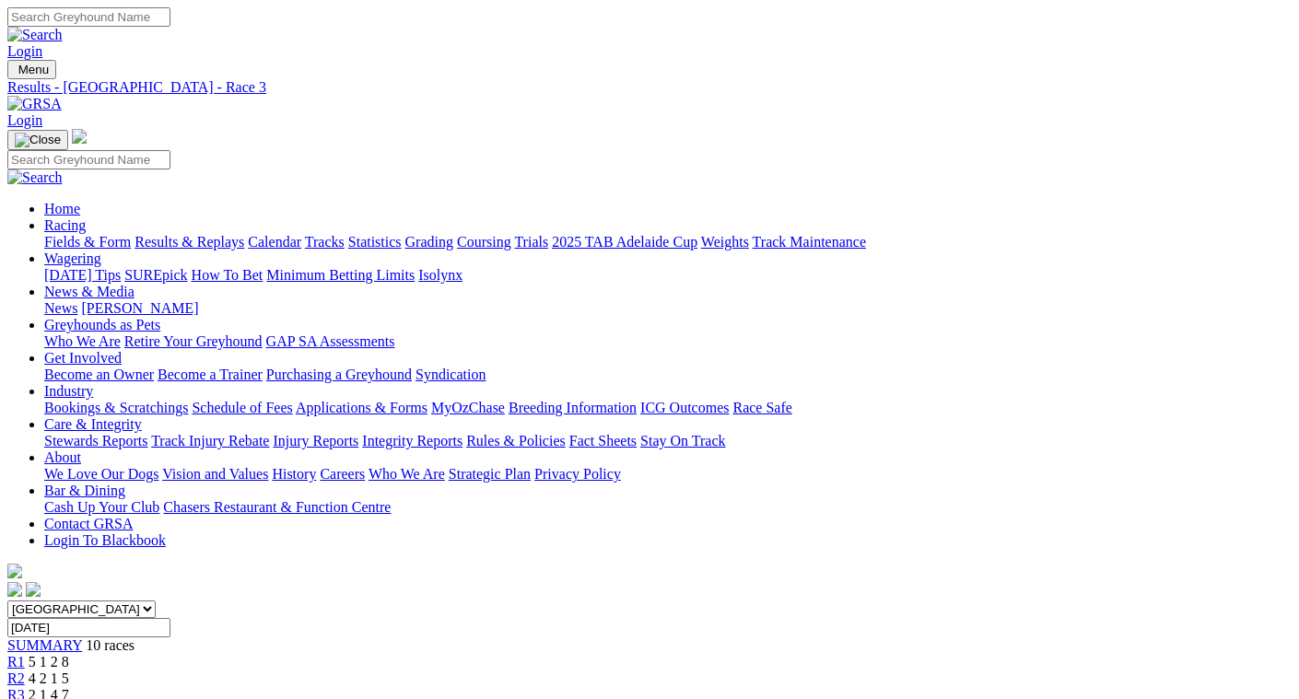
click at [53, 234] on link "Fields & Form" at bounding box center [87, 242] width 87 height 16
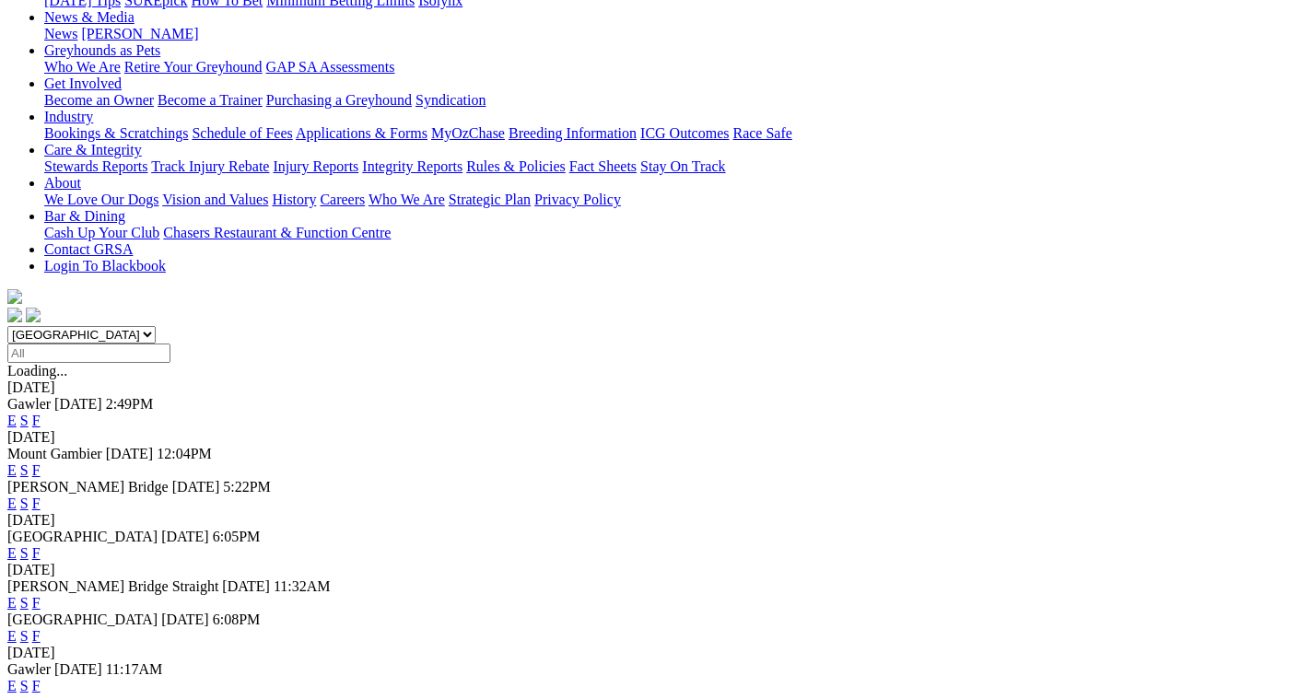
scroll to position [276, 0]
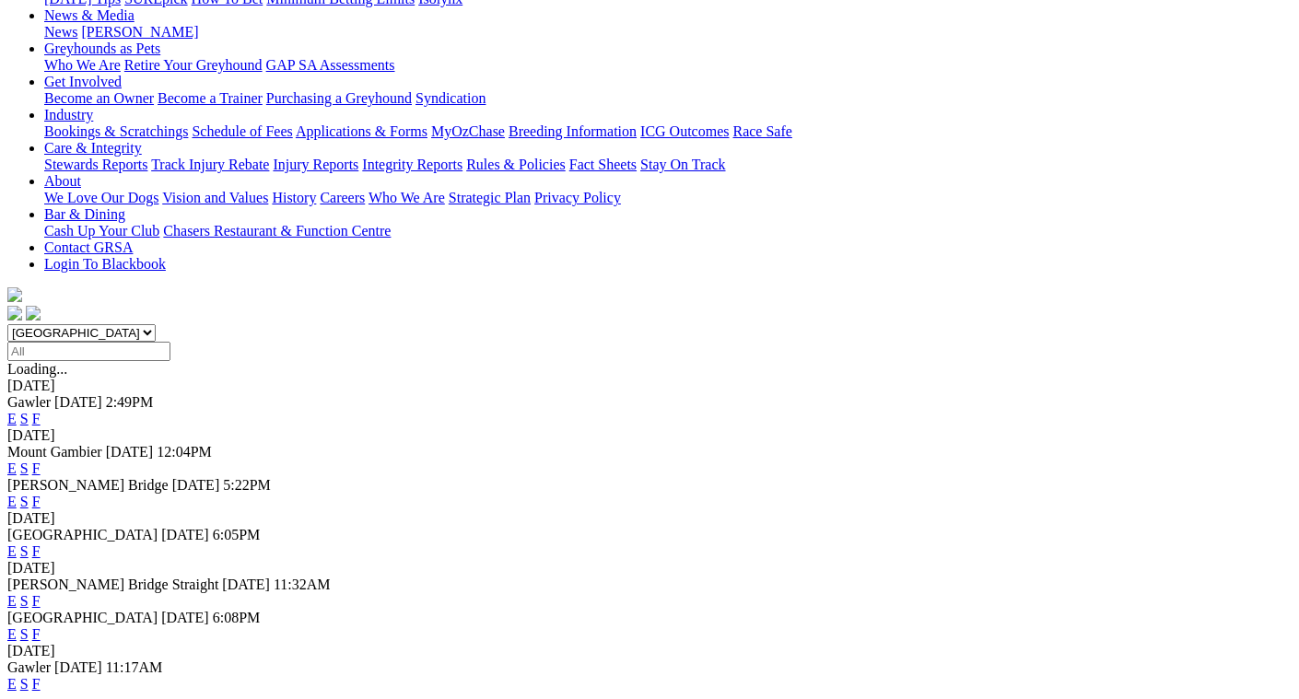
click at [41, 411] on link "F" at bounding box center [36, 419] width 8 height 16
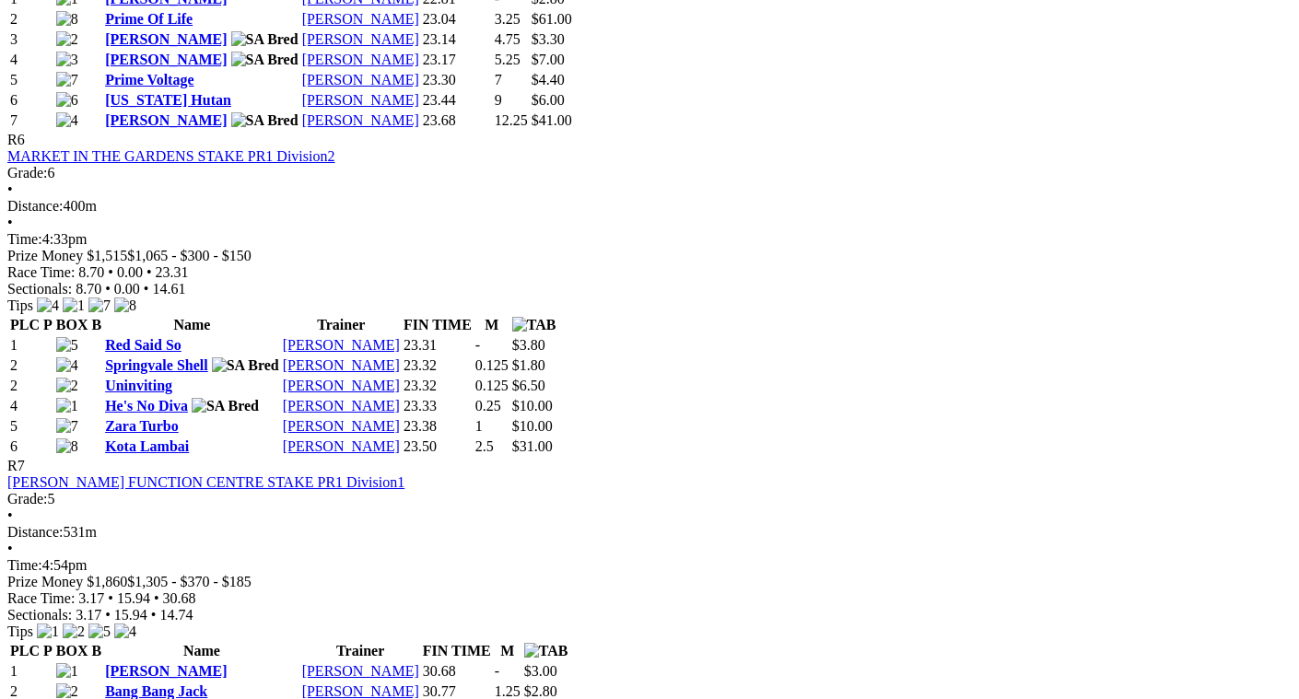
scroll to position [2580, 0]
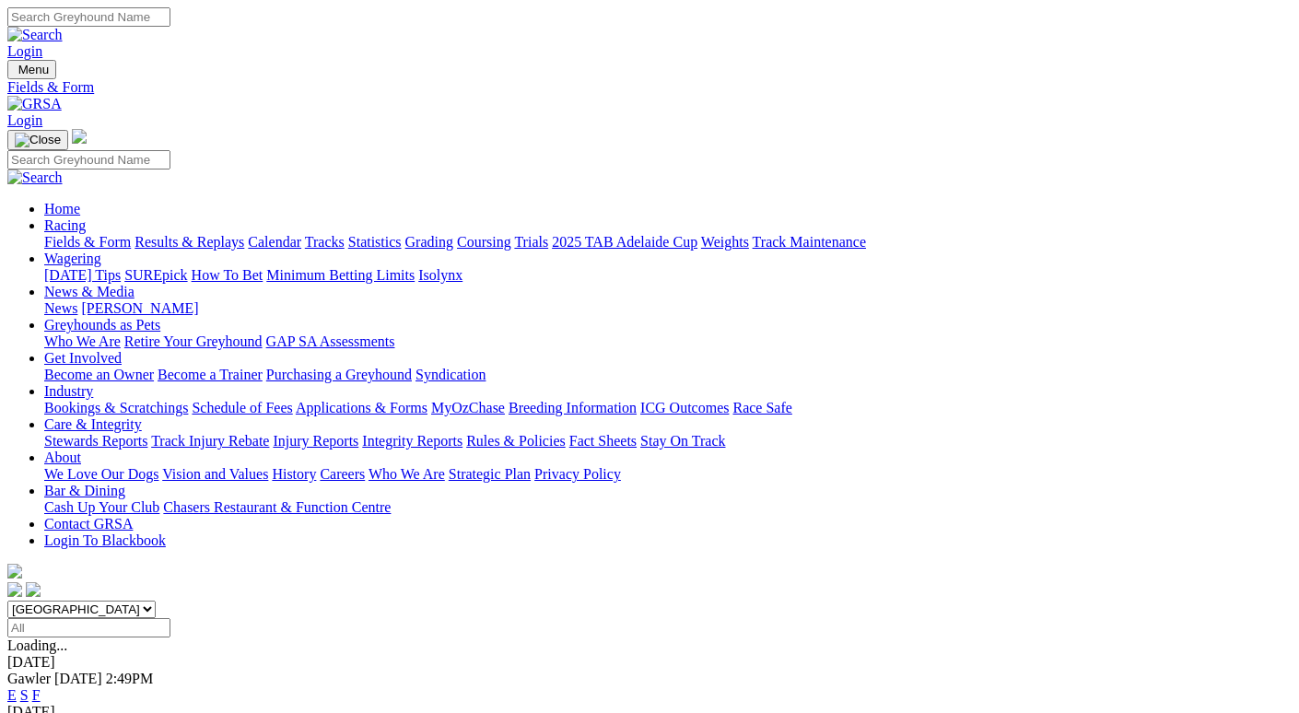
click at [198, 300] on link "[PERSON_NAME]" at bounding box center [139, 308] width 117 height 16
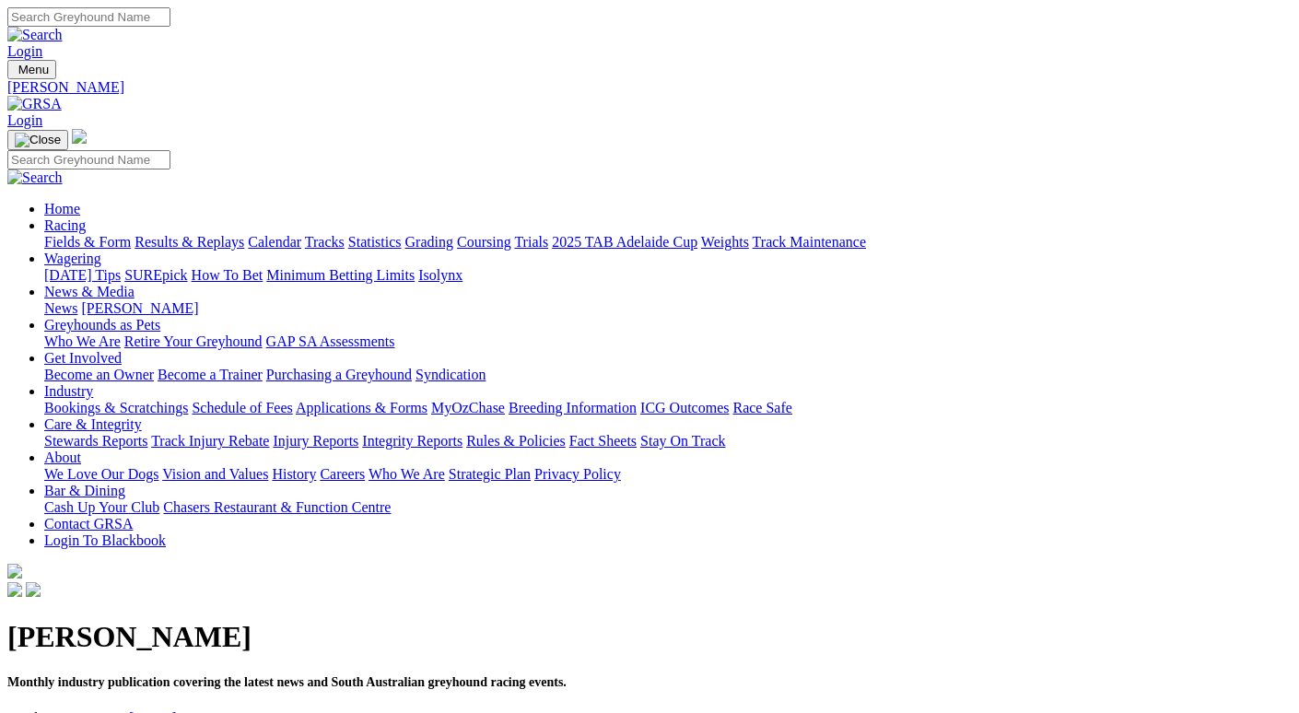
click at [177, 710] on link "[DATE]" at bounding box center [153, 718] width 48 height 16
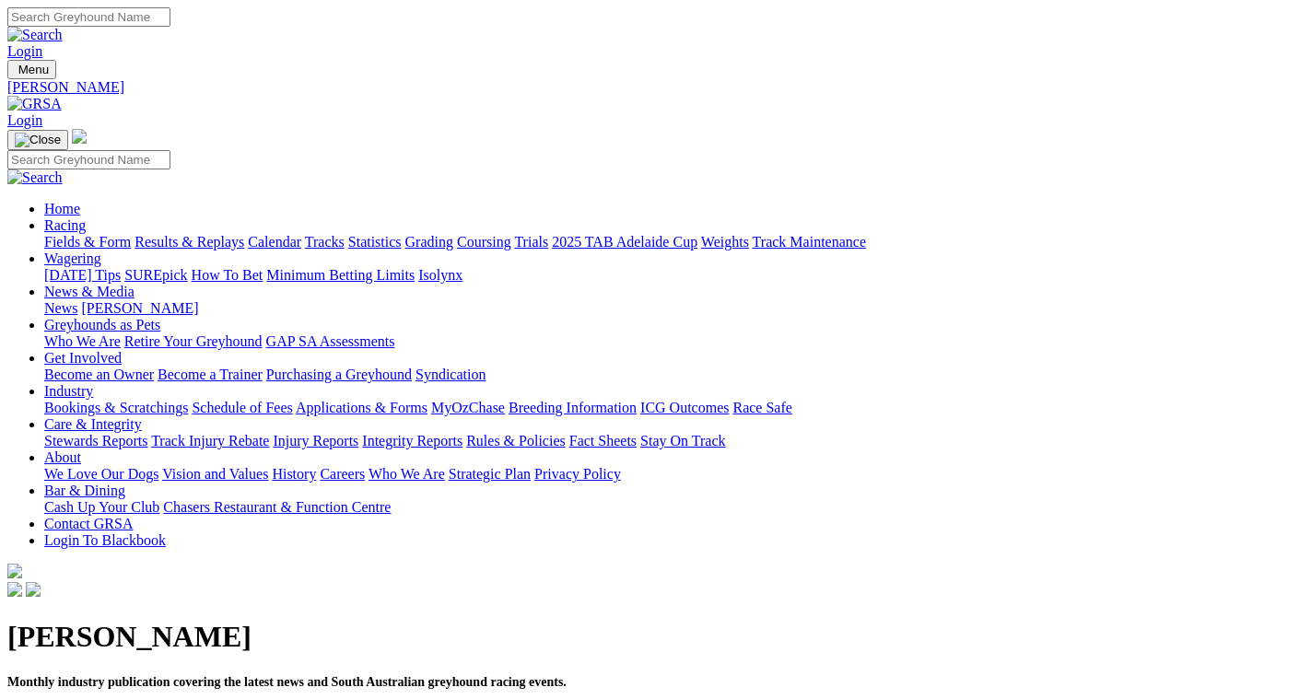
click at [86, 217] on link "Racing" at bounding box center [64, 225] width 41 height 16
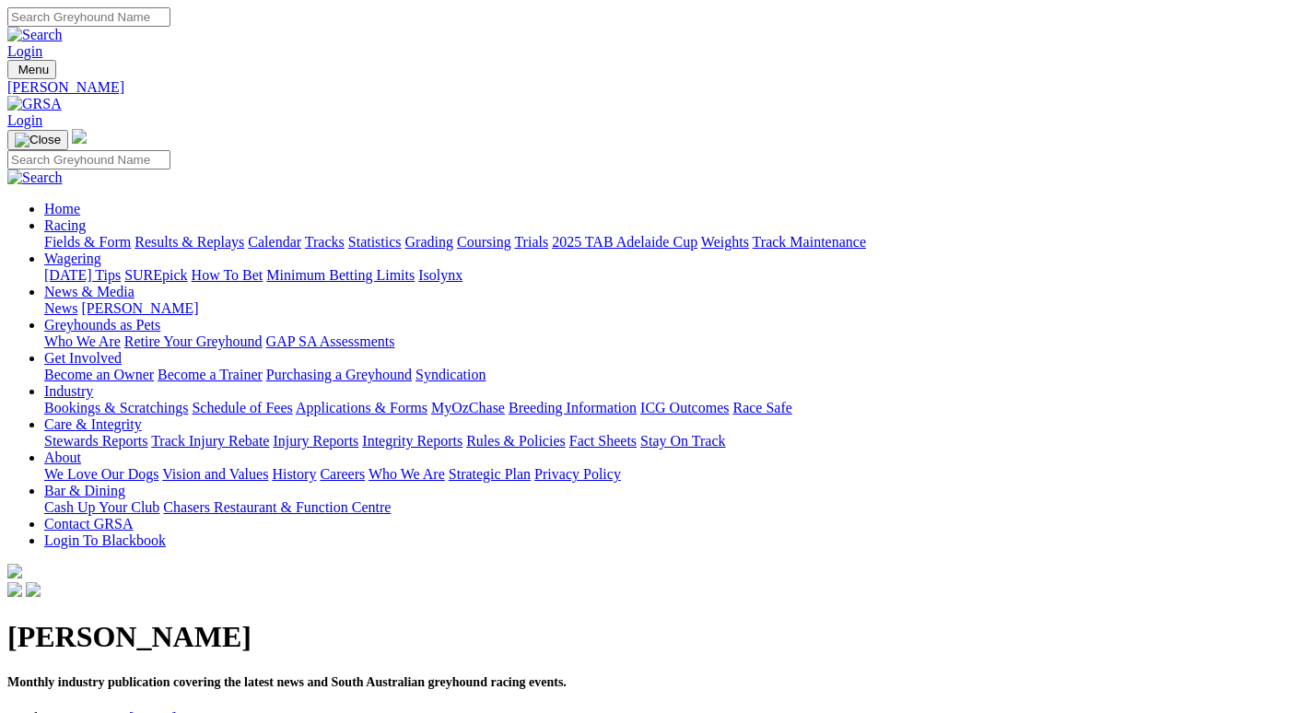
click at [86, 217] on link "Racing" at bounding box center [64, 225] width 41 height 16
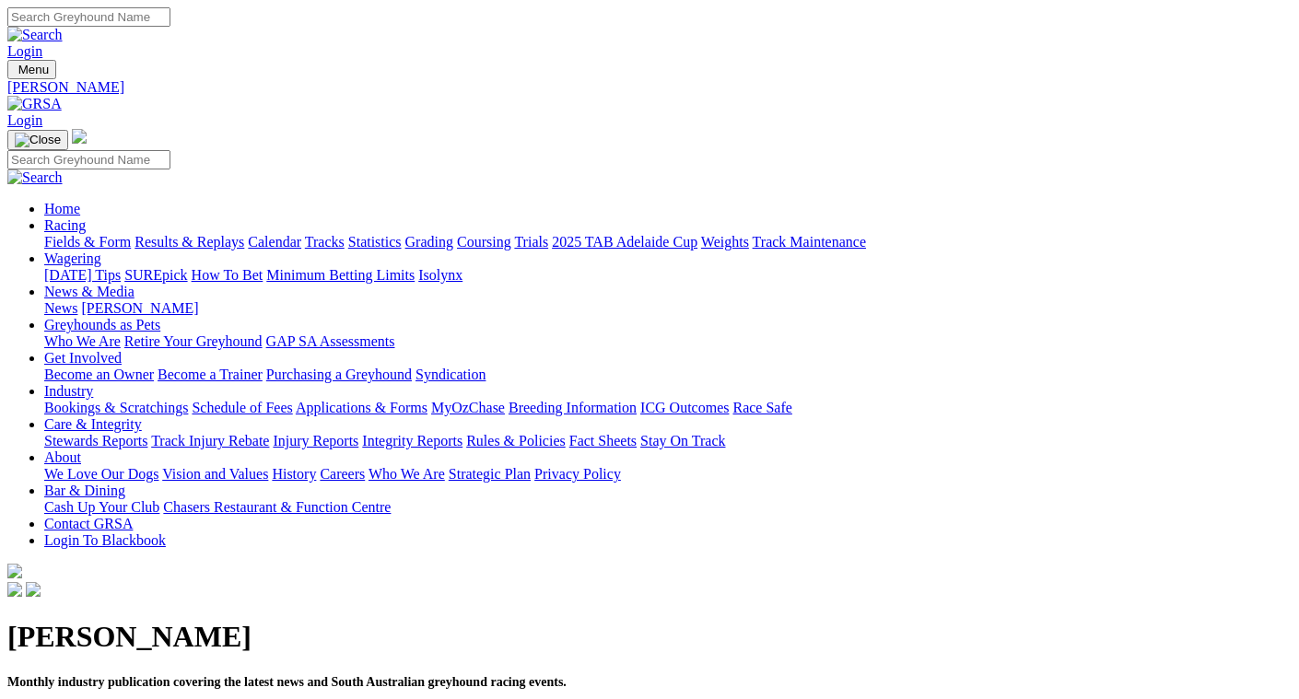
click at [196, 234] on link "Results & Replays" at bounding box center [190, 242] width 110 height 16
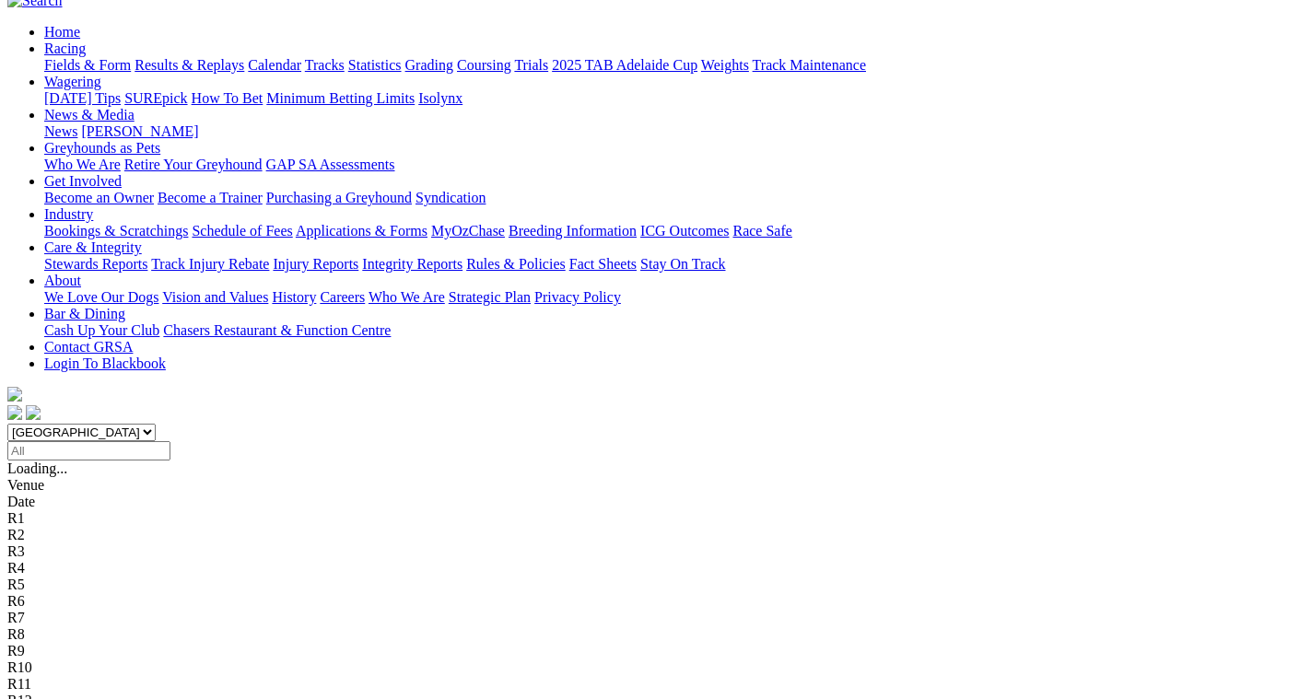
scroll to position [184, 0]
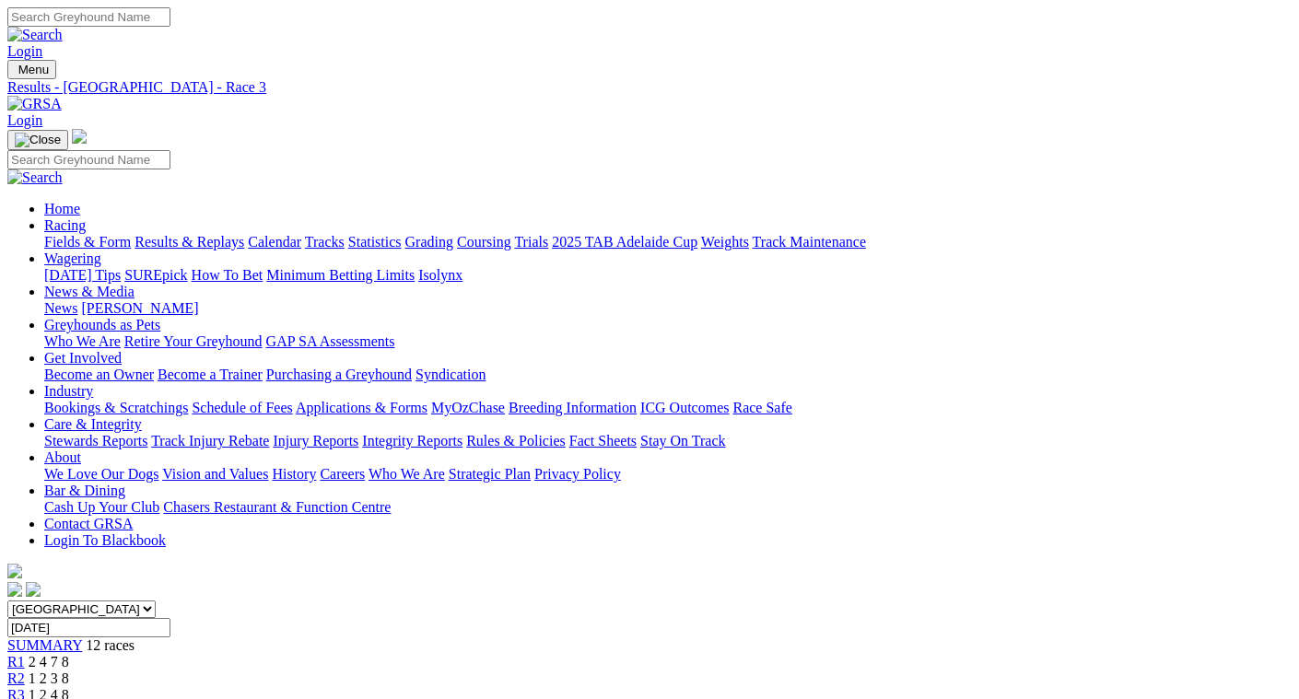
click at [25, 698] on span "R4" at bounding box center [16, 712] width 18 height 16
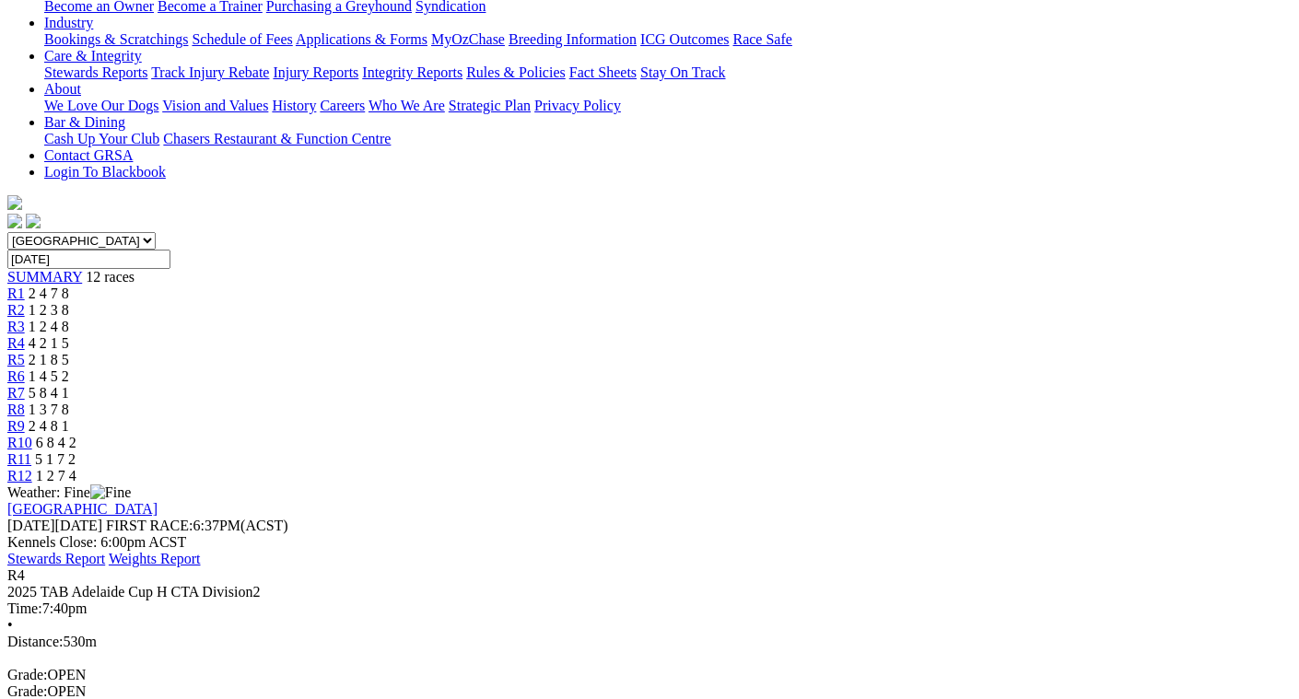
scroll to position [276, 0]
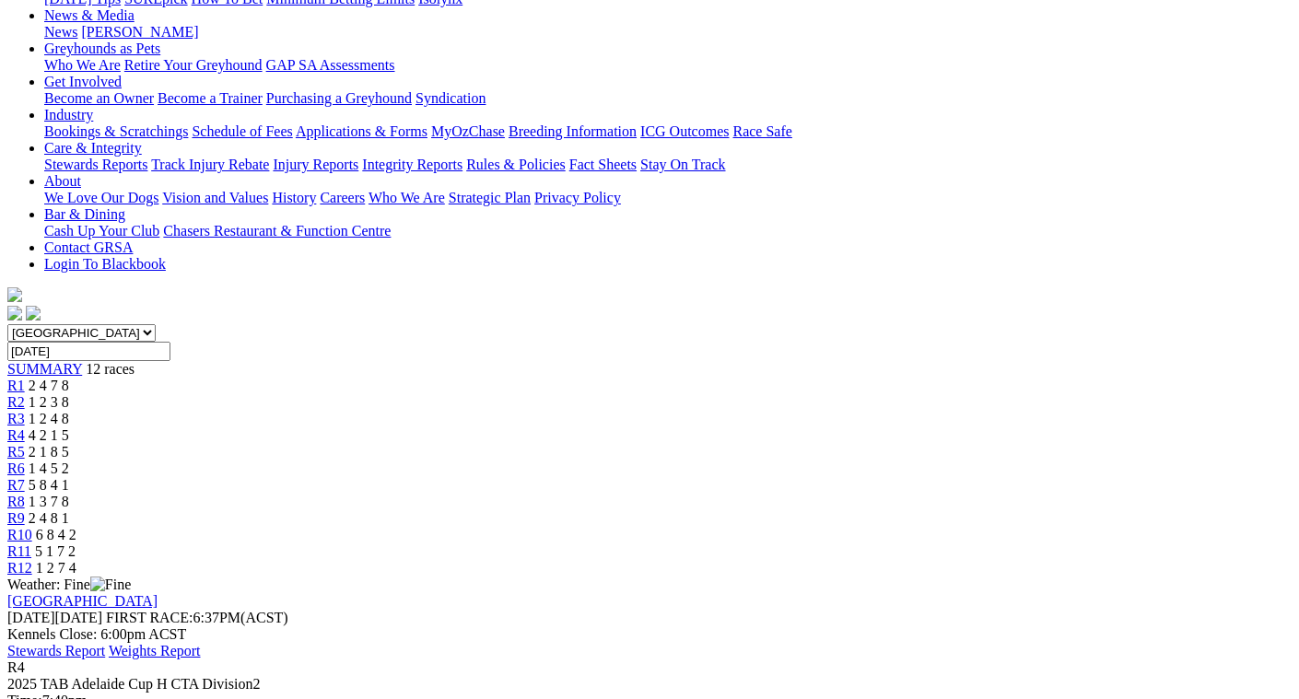
click at [69, 411] on span "1 2 4 8" at bounding box center [49, 419] width 41 height 16
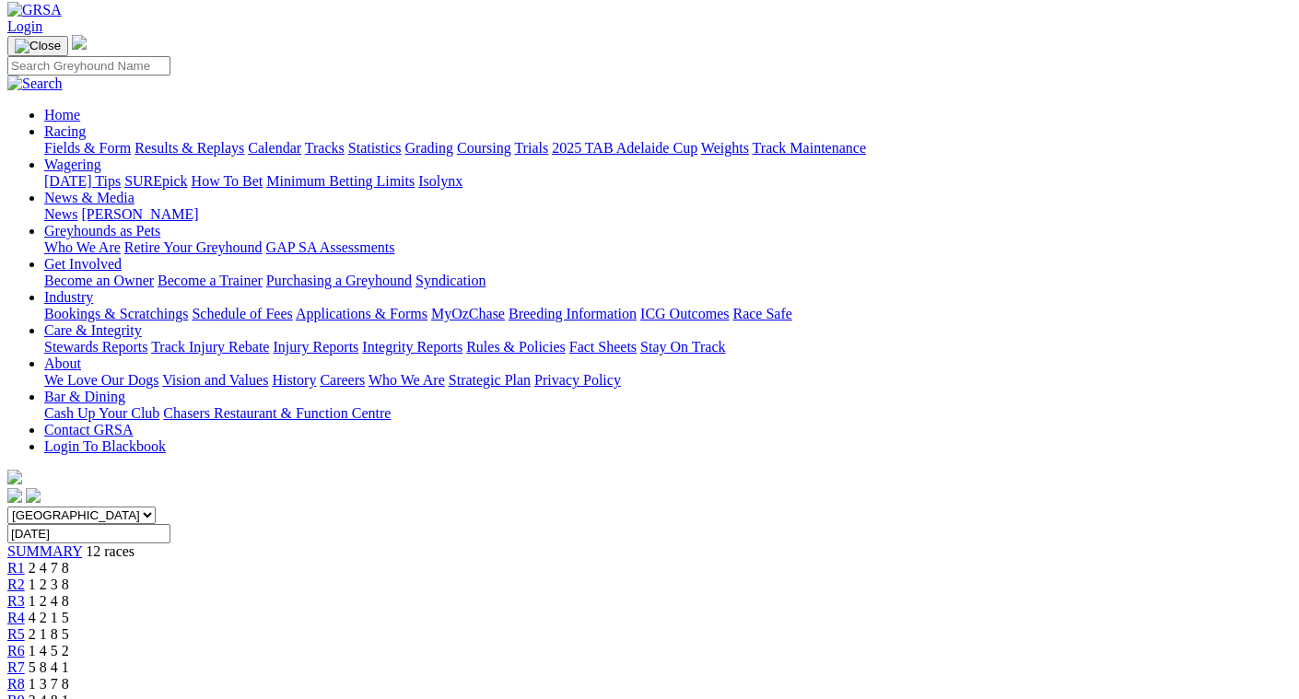
scroll to position [92, 0]
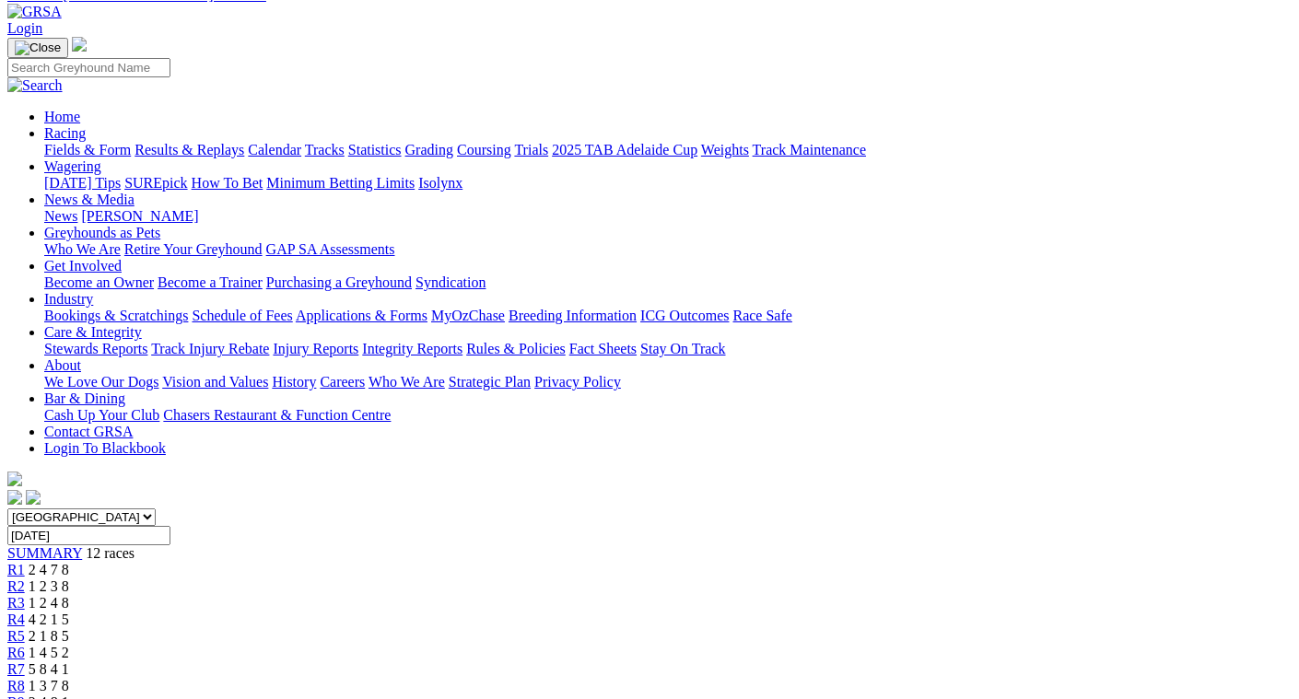
click at [69, 645] on span "1 4 5 2" at bounding box center [49, 653] width 41 height 16
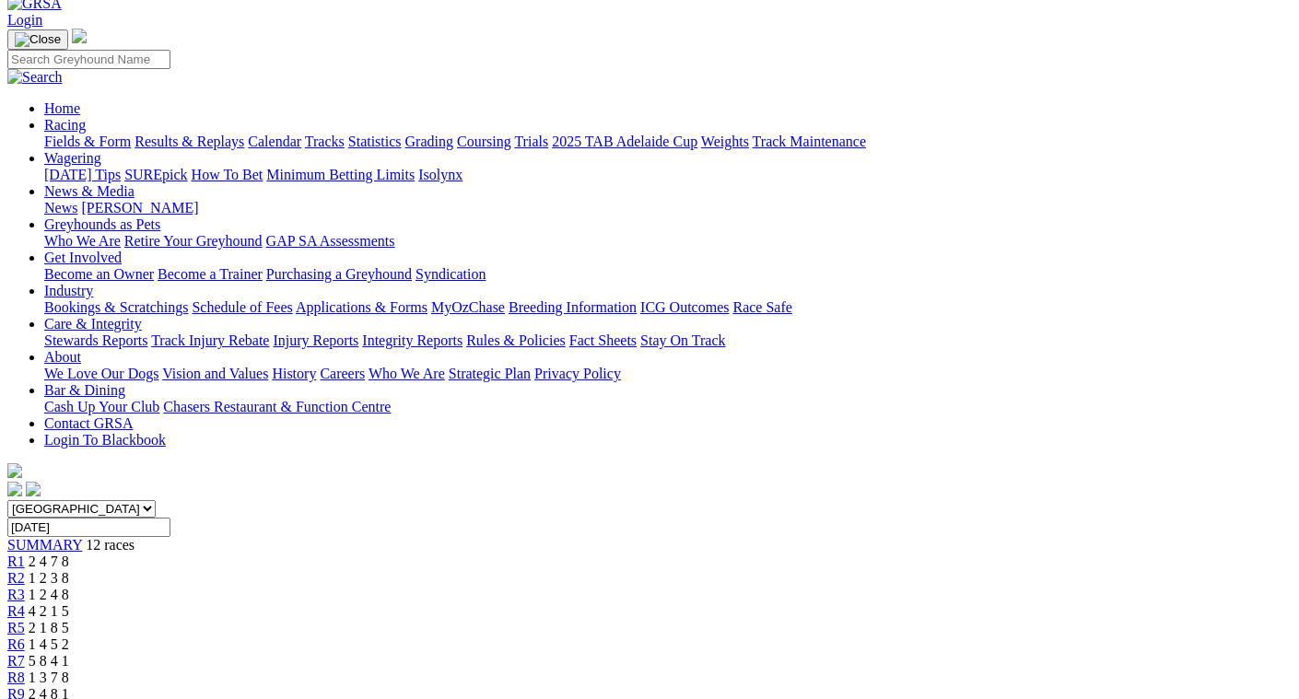
scroll to position [92, 0]
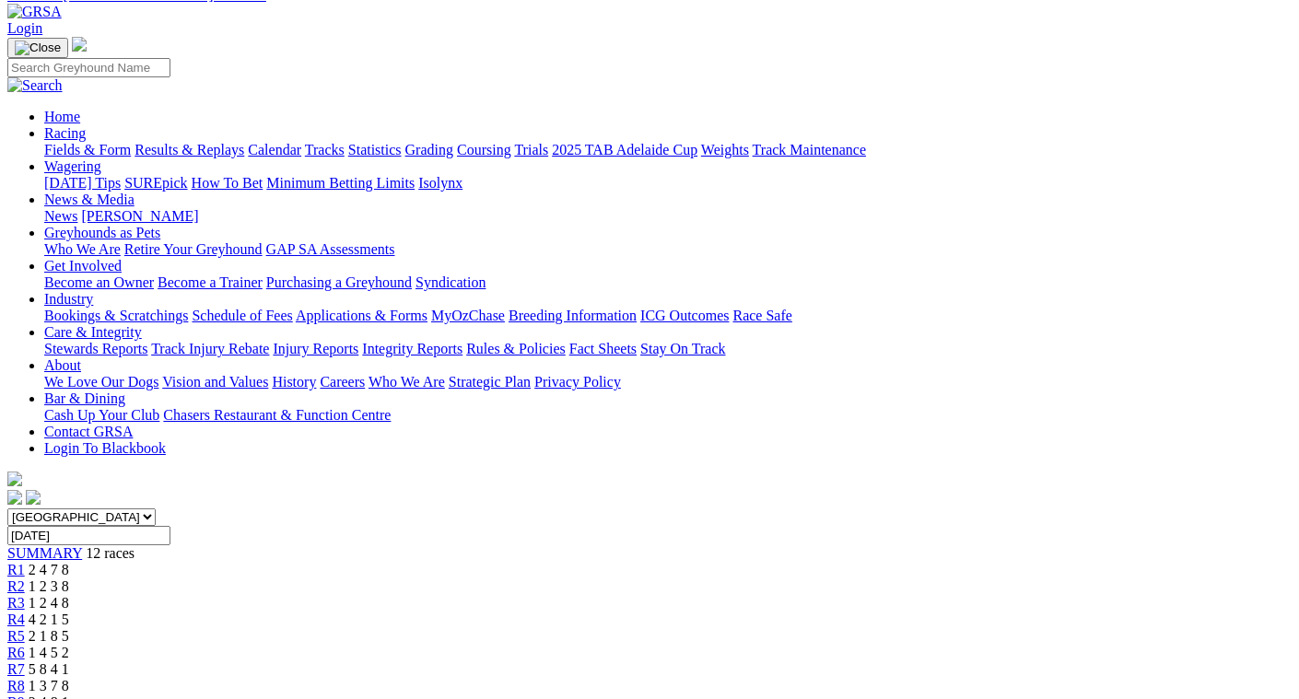
click at [25, 662] on span "R7" at bounding box center [16, 670] width 18 height 16
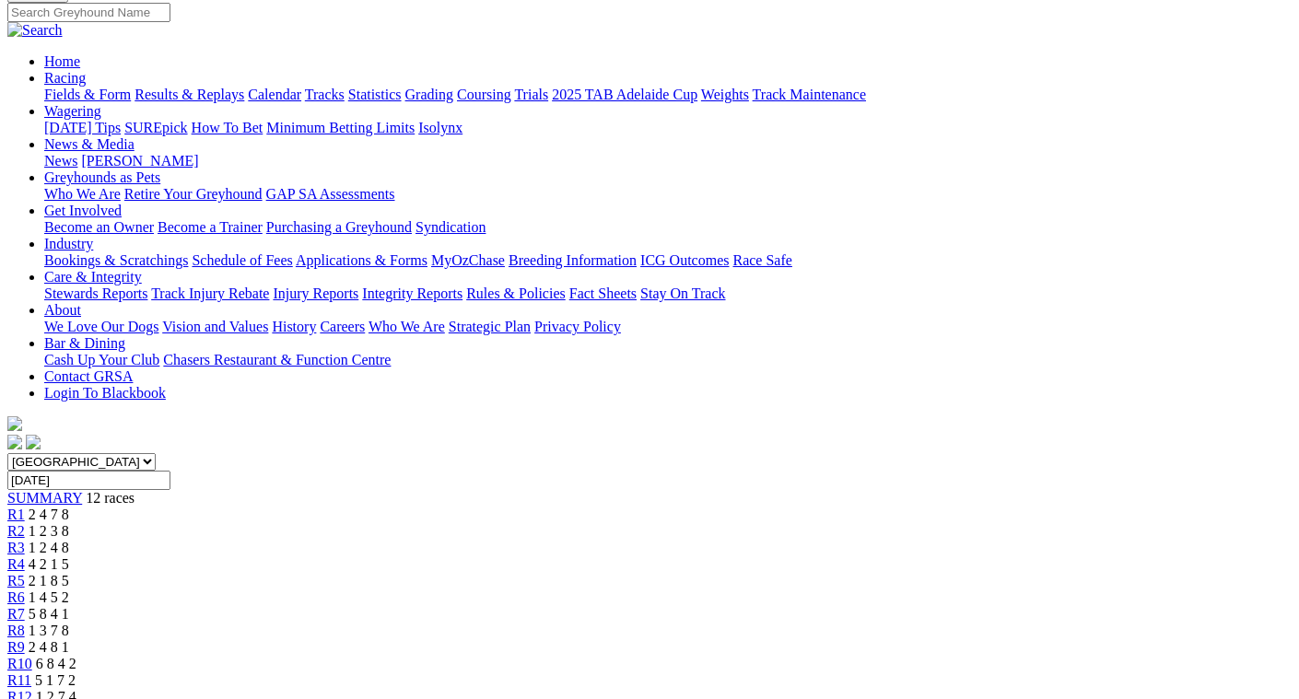
scroll to position [92, 0]
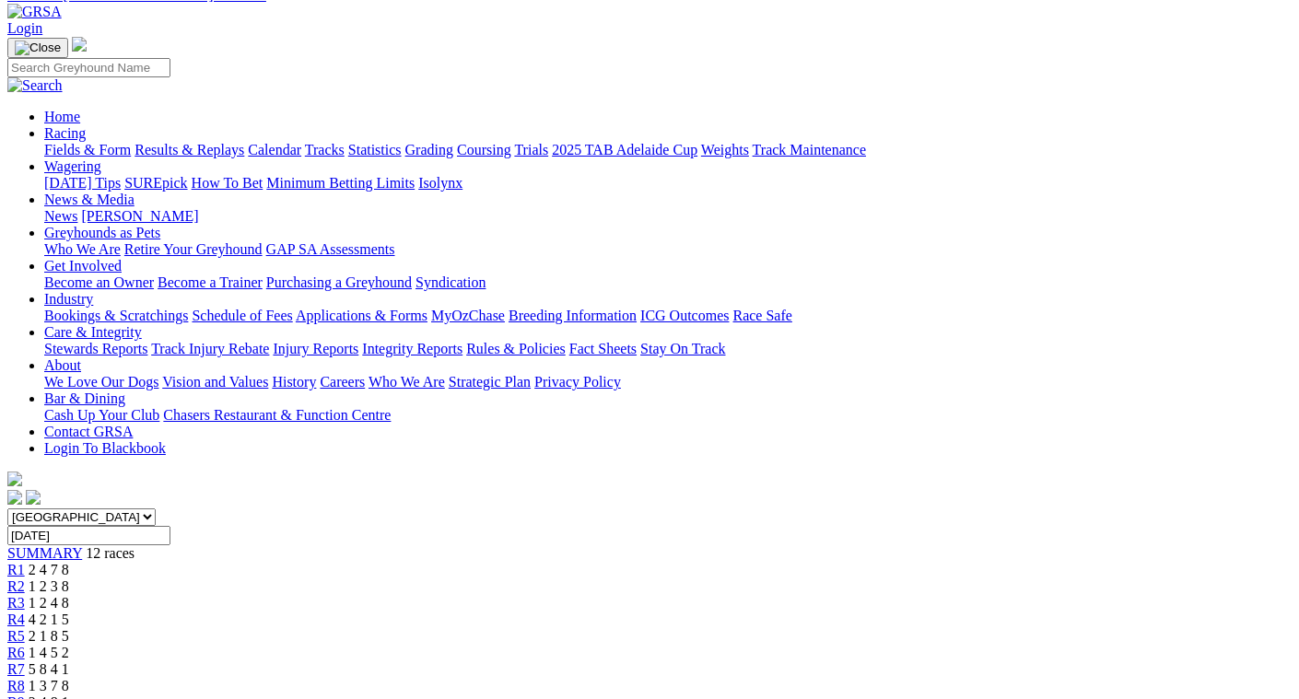
click at [837, 678] on div "R8 1 3 7 8" at bounding box center [649, 686] width 1284 height 17
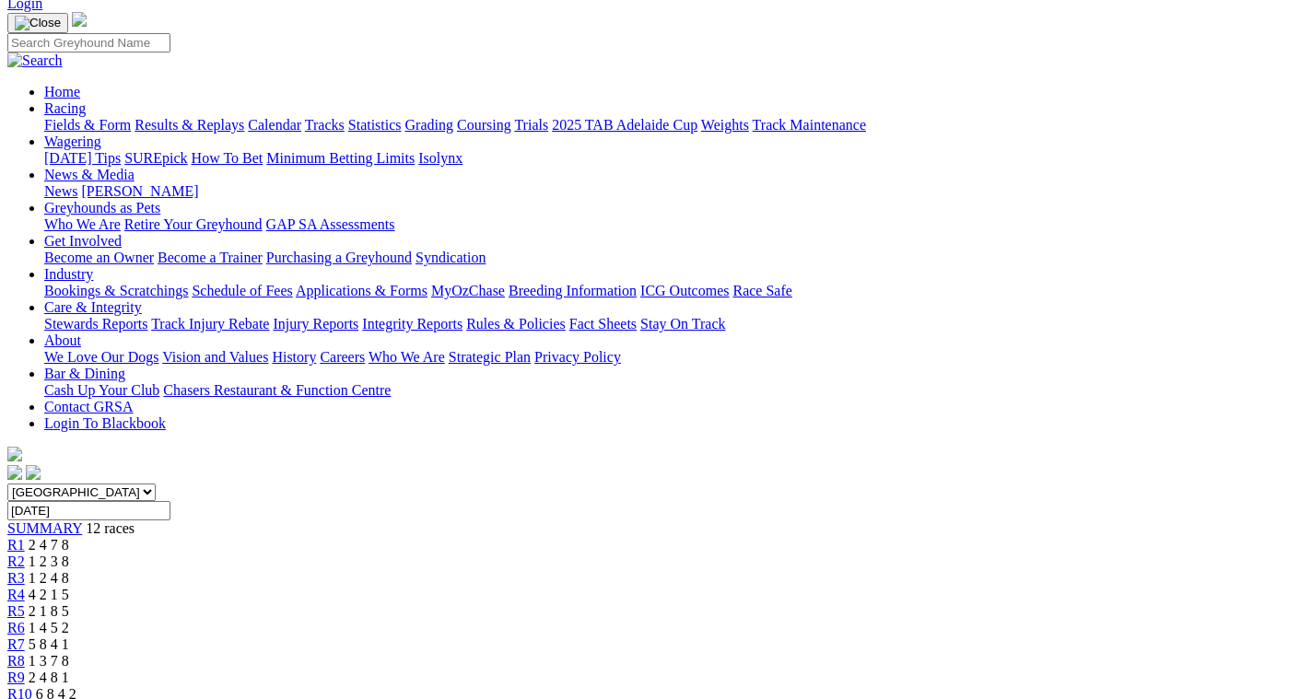
scroll to position [92, 0]
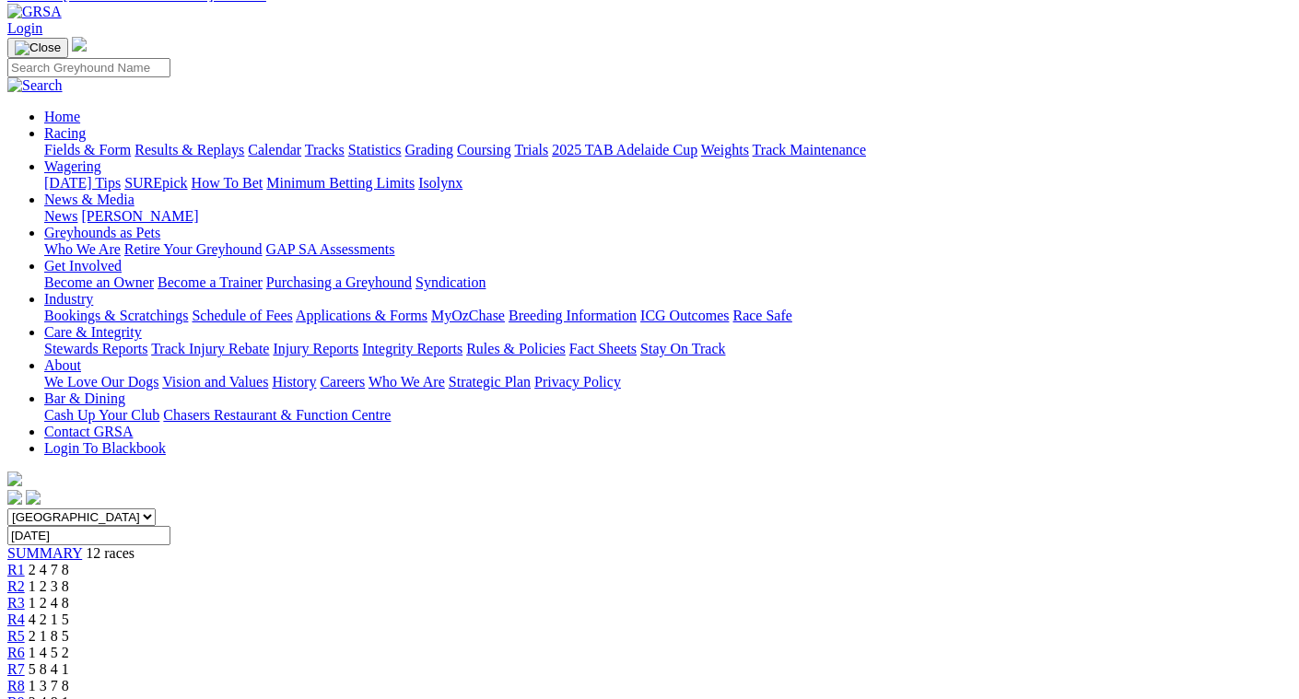
click at [25, 695] on span "R9" at bounding box center [16, 703] width 18 height 16
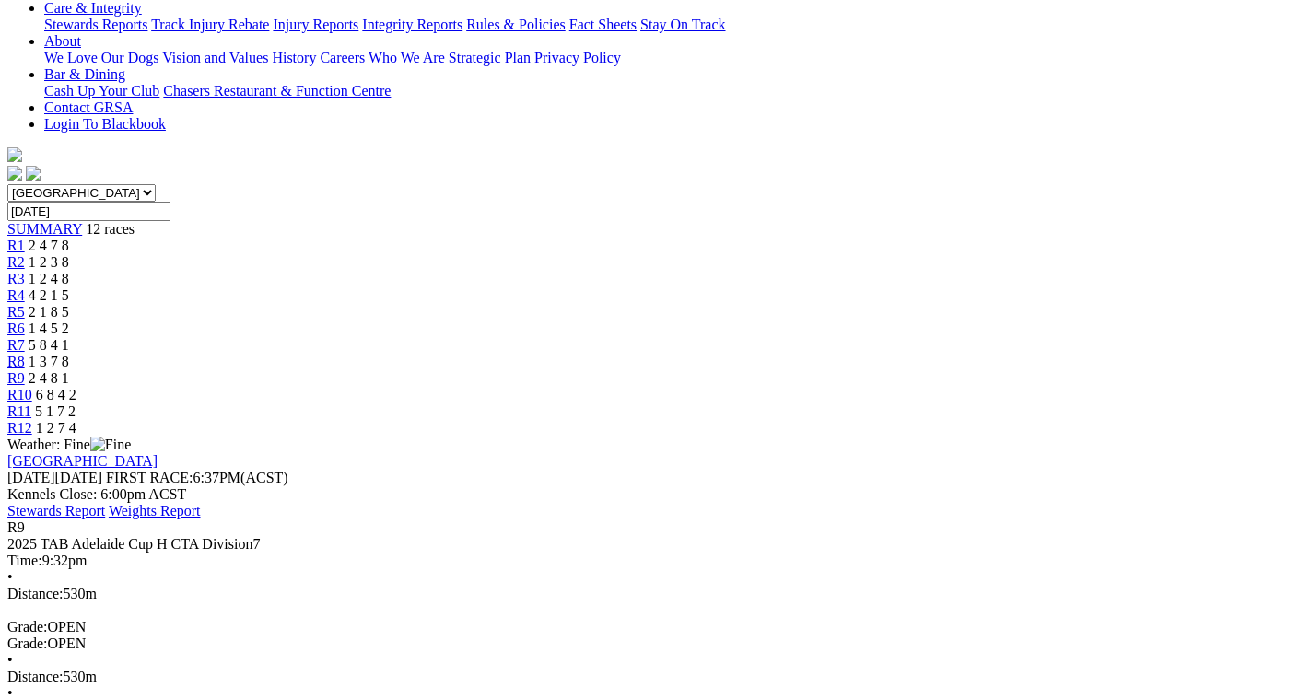
scroll to position [461, 0]
